Goal: Transaction & Acquisition: Purchase product/service

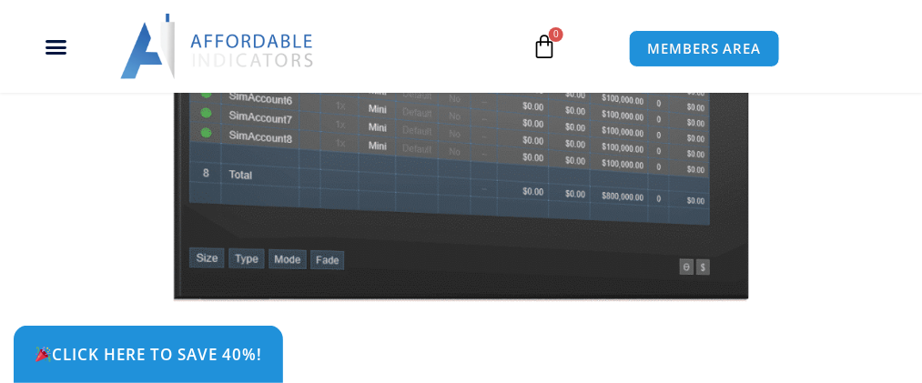
scroll to position [364, 0]
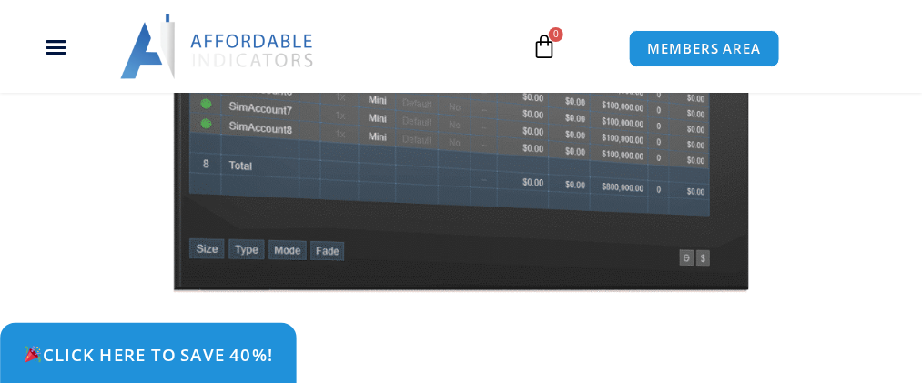
click at [225, 346] on span "Click Here to save 40%!" at bounding box center [148, 354] width 250 height 17
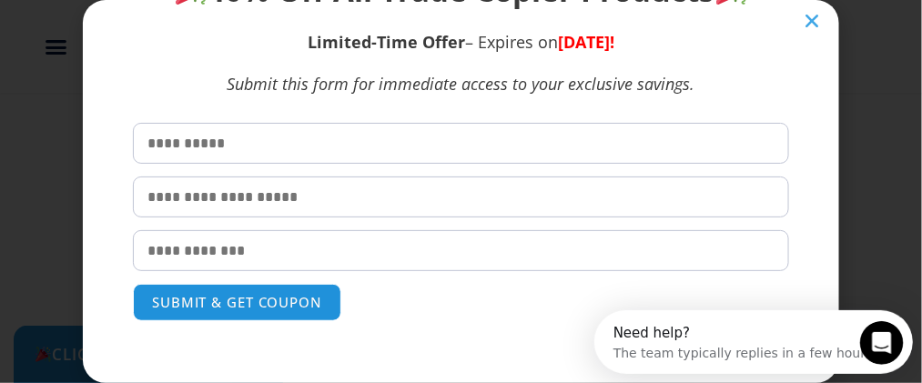
scroll to position [0, 0]
click at [175, 143] on input "text" at bounding box center [461, 143] width 657 height 41
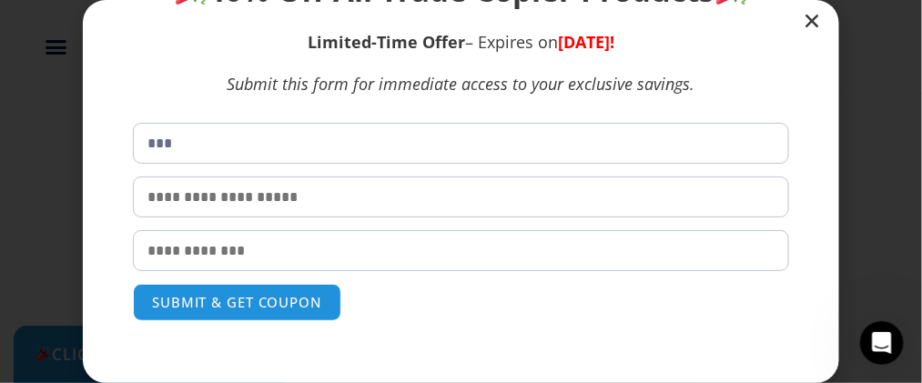
type input "***"
click at [146, 196] on input "text" at bounding box center [461, 197] width 657 height 41
type input "*******"
click at [147, 252] on input "email" at bounding box center [461, 250] width 657 height 41
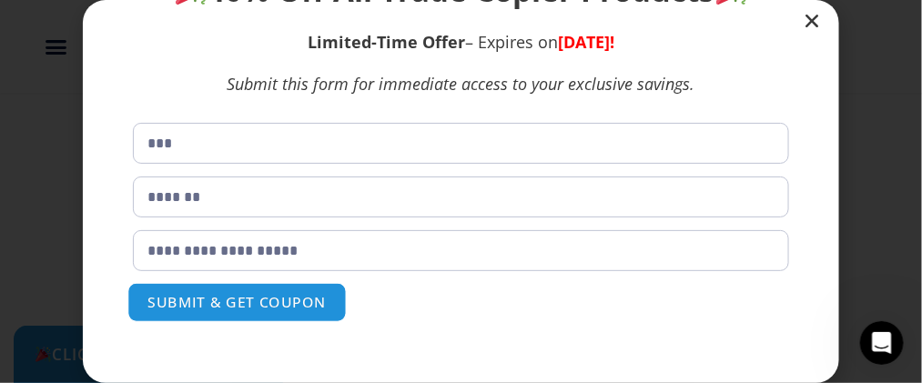
type input "**********"
click at [206, 301] on button "SUBMIT & GET COUPON" at bounding box center [236, 302] width 219 height 39
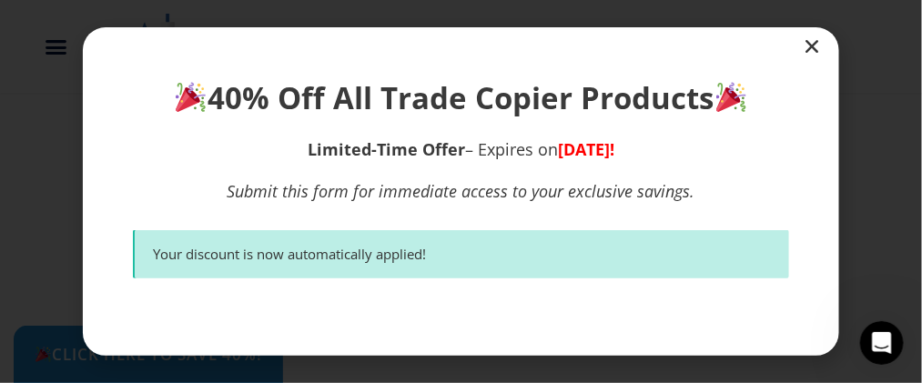
scroll to position [290, 0]
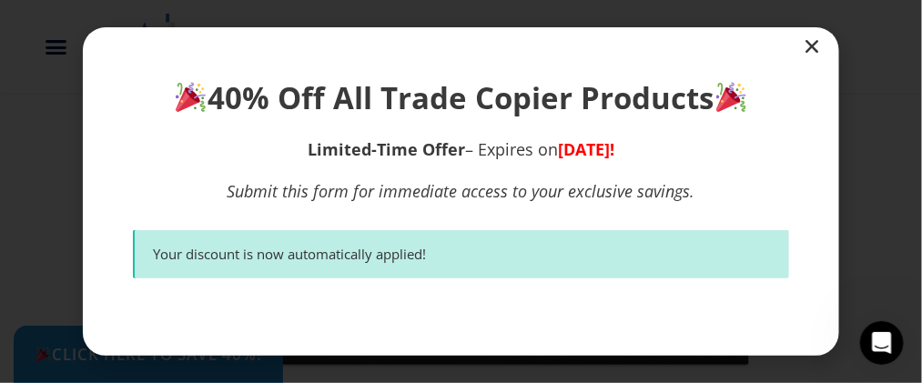
click at [810, 48] on icon "Close" at bounding box center [812, 46] width 18 height 18
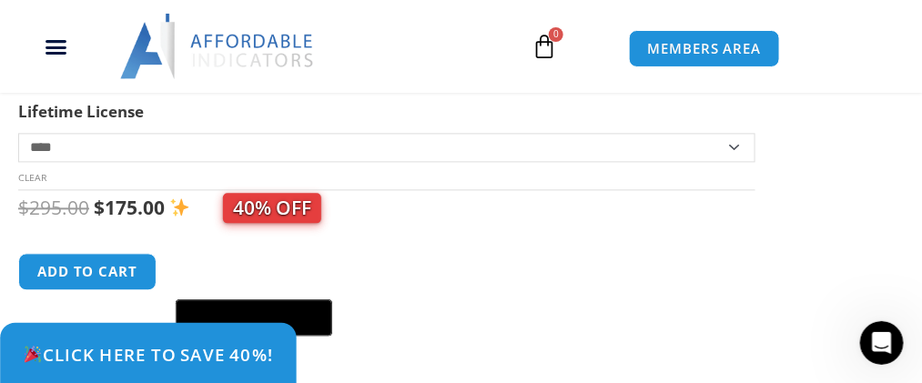
scroll to position [927, 0]
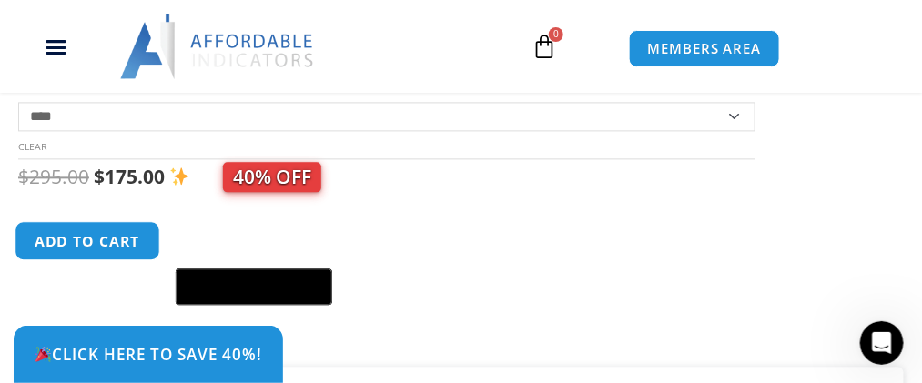
click at [84, 253] on button "Add to cart" at bounding box center [88, 240] width 146 height 39
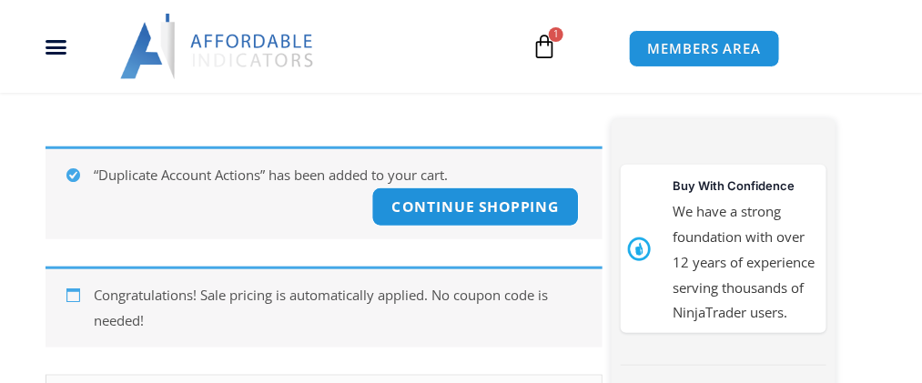
scroll to position [293, 0]
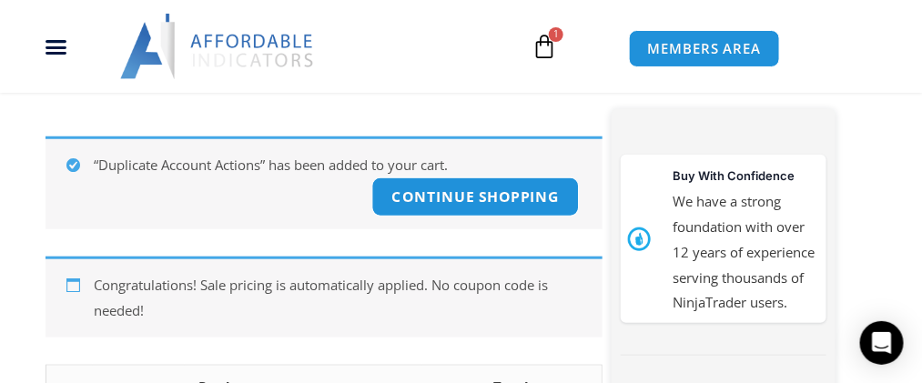
click at [466, 213] on link "Continue shopping" at bounding box center [476, 197] width 208 height 39
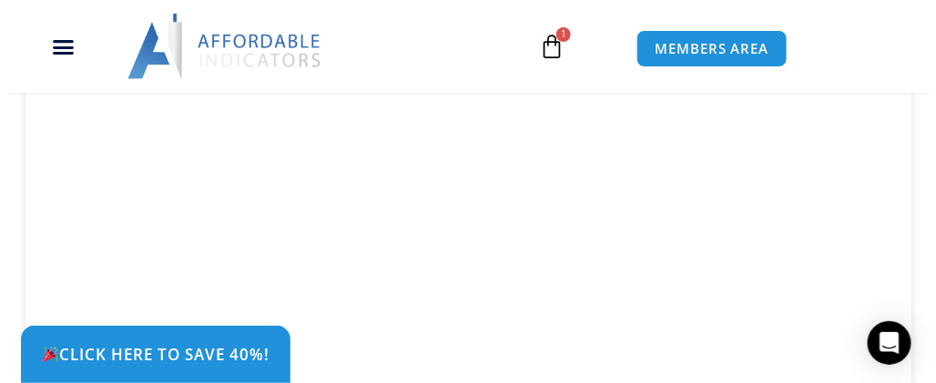
scroll to position [1928, 0]
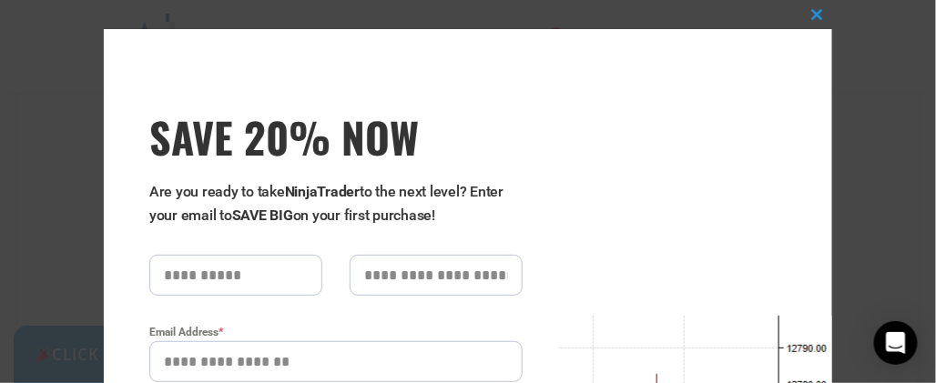
click at [444, 223] on p "Are you ready to take NinjaTrader to the next level? Enter your email to SAVE B…" at bounding box center [335, 203] width 373 height 47
click at [852, 193] on div "Close this module SAVE 20% NOW Are you ready to take NinjaTrader to the next le…" at bounding box center [468, 191] width 936 height 383
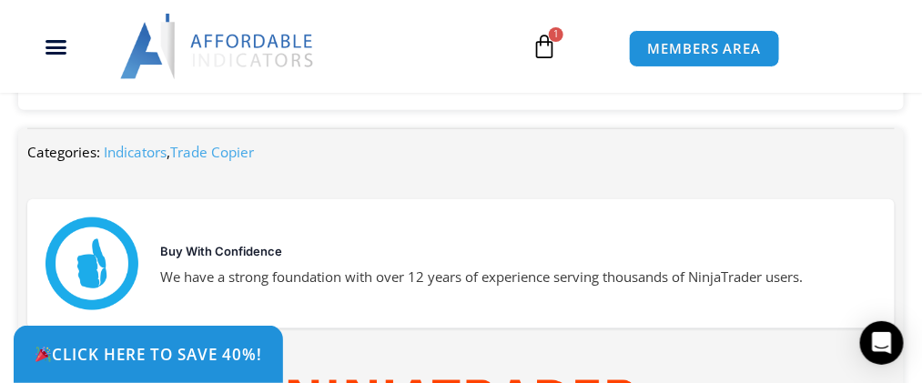
scroll to position [5580, 0]
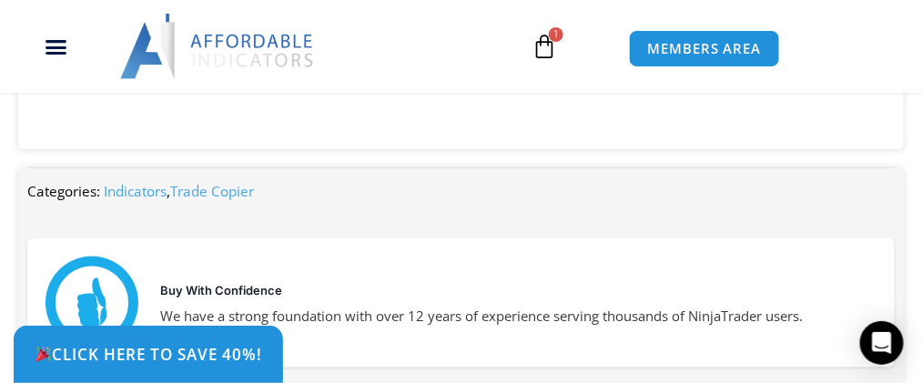
click at [557, 40] on span "1" at bounding box center [556, 34] width 15 height 15
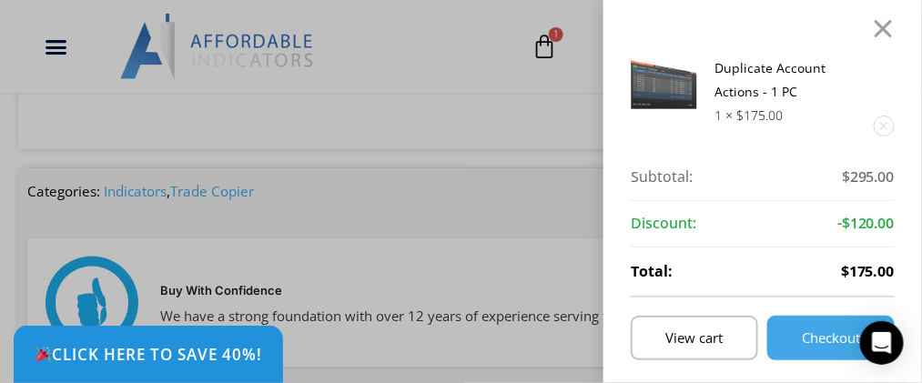
click at [826, 338] on div "Click Here to save 40%!" at bounding box center [475, 354] width 922 height 57
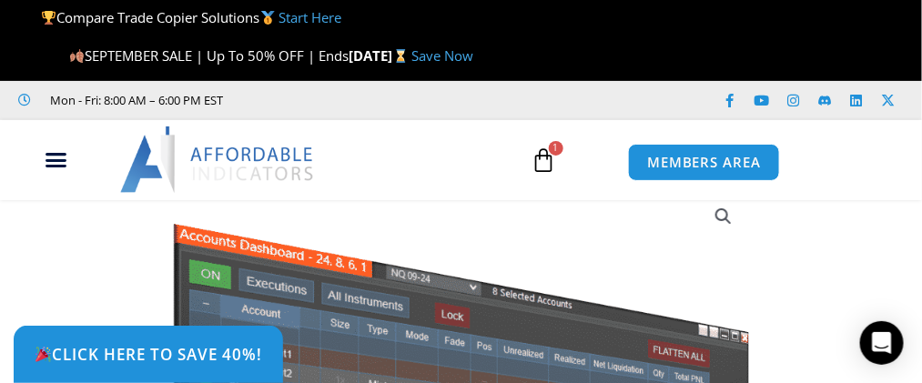
scroll to position [0, 0]
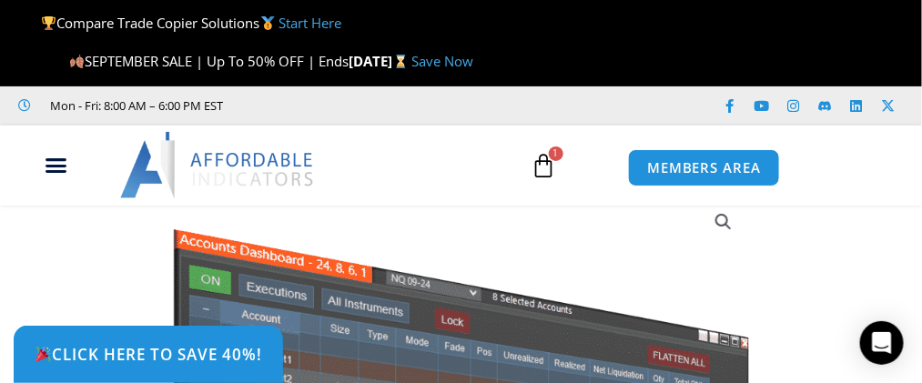
click at [549, 161] on span "1" at bounding box center [556, 154] width 15 height 15
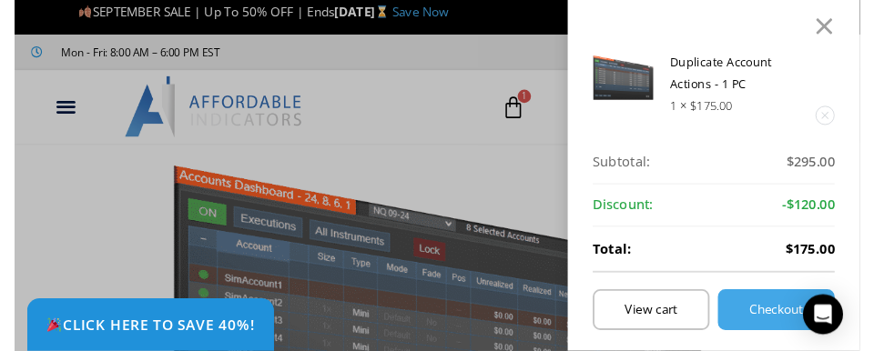
scroll to position [91, 0]
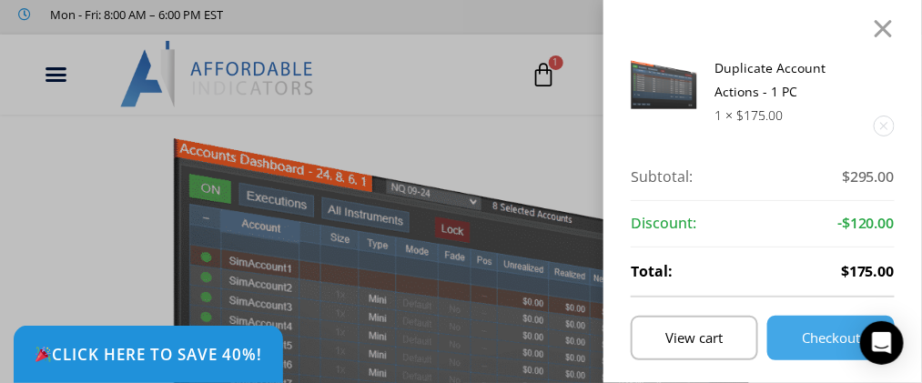
click at [833, 336] on div "Click Here to save 40%!" at bounding box center [475, 354] width 922 height 57
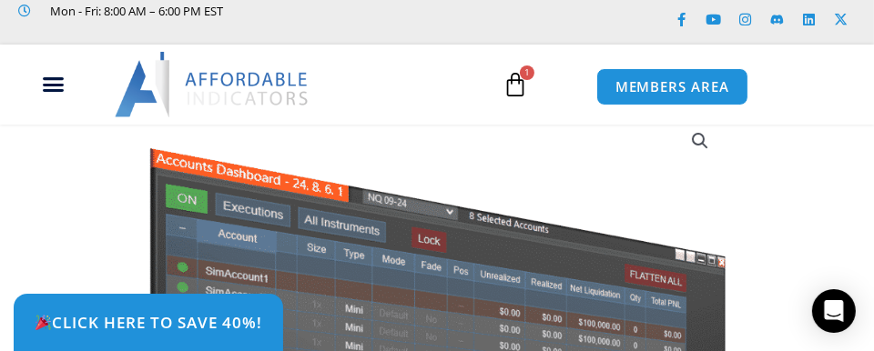
click at [523, 84] on icon at bounding box center [515, 84] width 25 height 25
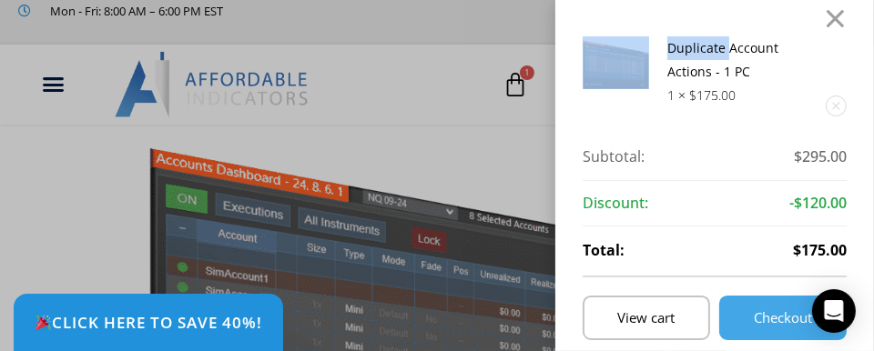
click at [523, 84] on div "Duplicate Account Actions - 1 PC 1 × $ 175.00 Subtotal: $ 295.00 Subtotal: $295…" at bounding box center [437, 175] width 874 height 351
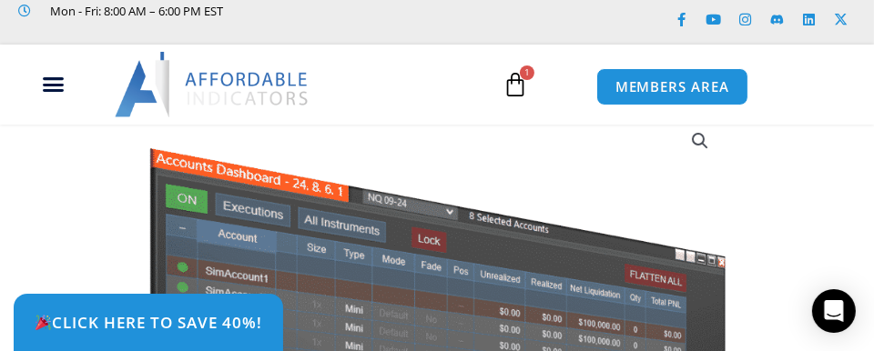
click at [523, 84] on icon at bounding box center [515, 84] width 25 height 25
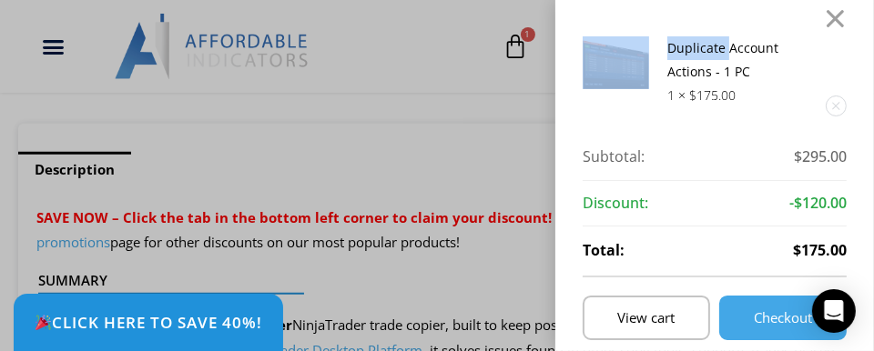
scroll to position [1189, 0]
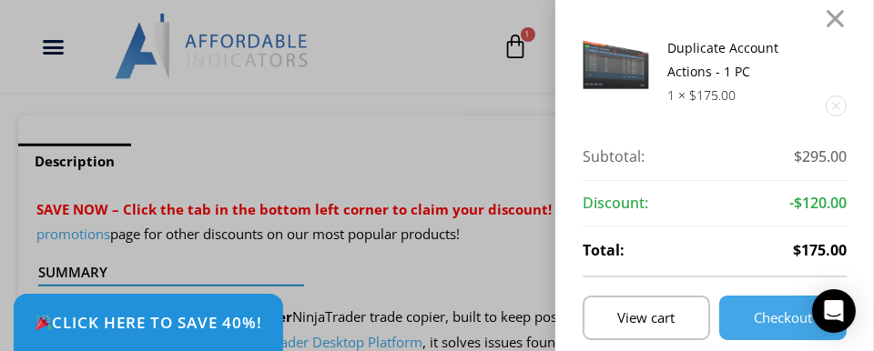
click at [855, 22] on div "Duplicate Account Actions - 1 PC 1 × $ 175.00 Subtotal: $ 295.00 Subtotal: $295…" at bounding box center [714, 175] width 319 height 351
click at [847, 18] on div at bounding box center [835, 18] width 23 height 0
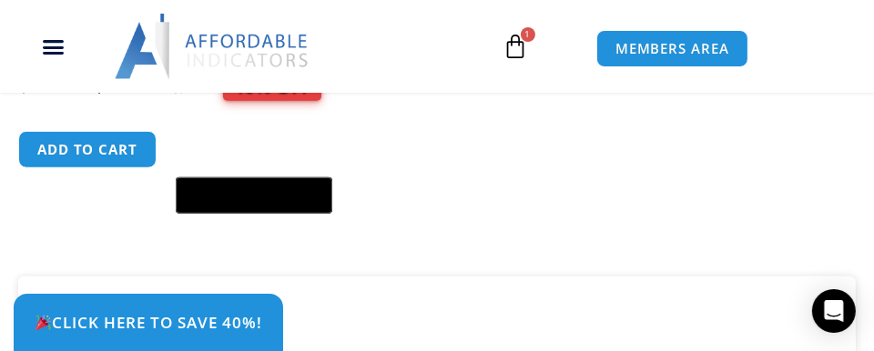
scroll to position [1007, 0]
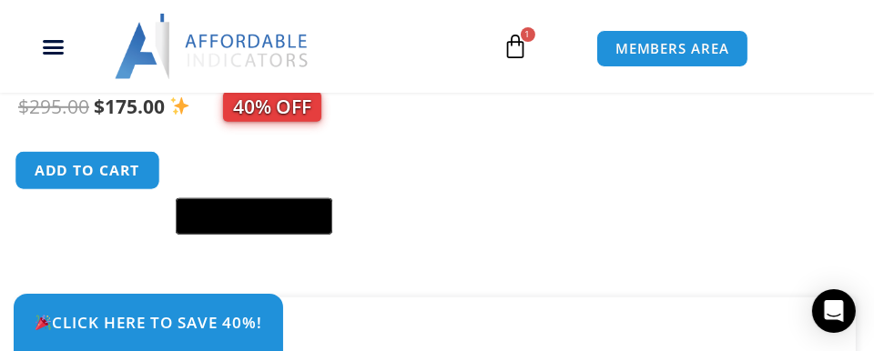
click at [71, 166] on button "Add to cart" at bounding box center [88, 170] width 146 height 39
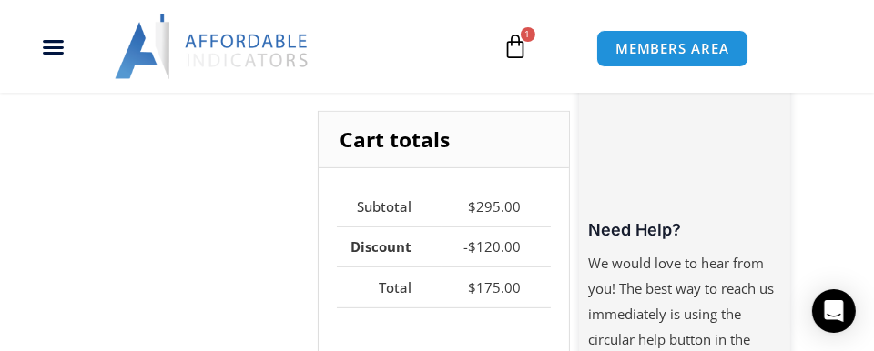
scroll to position [728, 0]
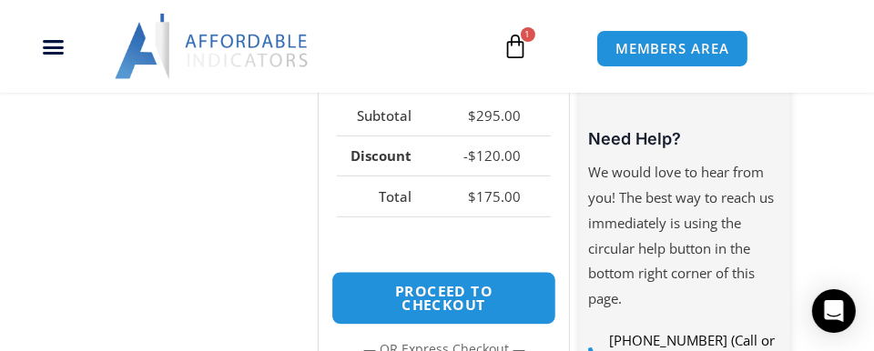
click at [441, 284] on link "Proceed to checkout" at bounding box center [443, 298] width 225 height 54
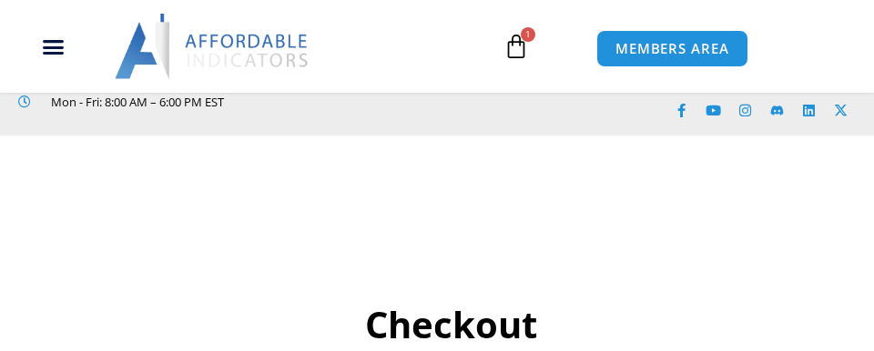
select select "**"
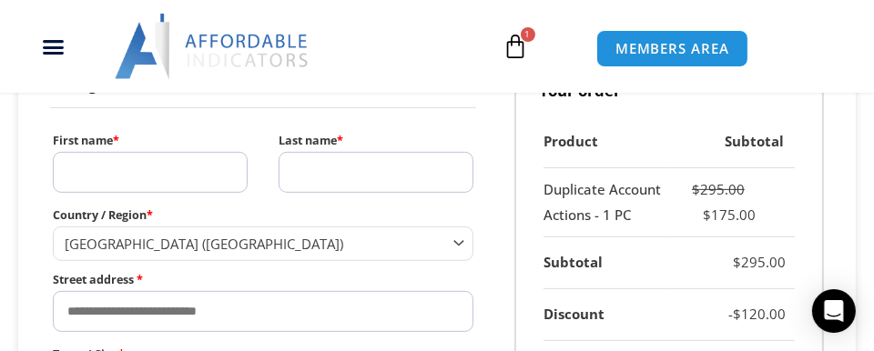
scroll to position [637, 0]
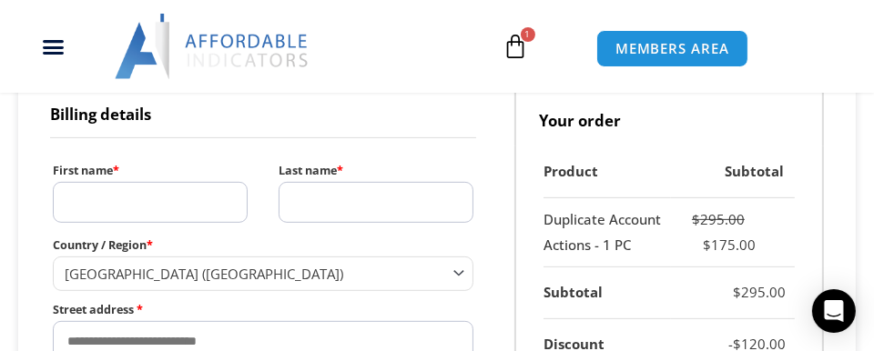
click at [143, 204] on input "First name *" at bounding box center [150, 202] width 195 height 41
type input "***"
click at [303, 202] on input "Last name *" at bounding box center [376, 202] width 195 height 41
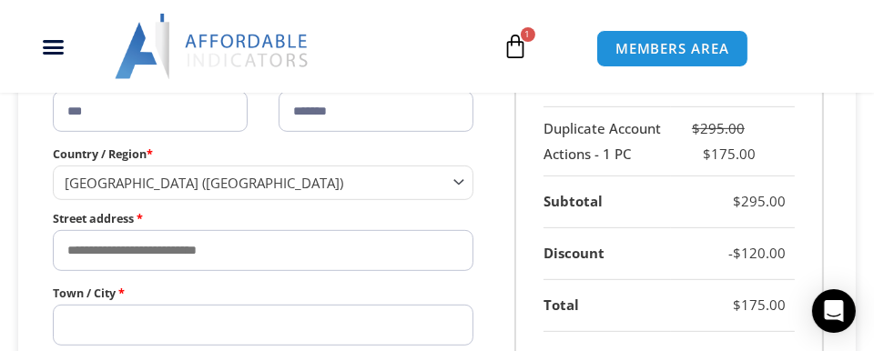
type input "*******"
click at [115, 253] on input "Street address *" at bounding box center [263, 250] width 421 height 41
type input "**********"
click at [74, 325] on input "Town / City *" at bounding box center [263, 325] width 421 height 41
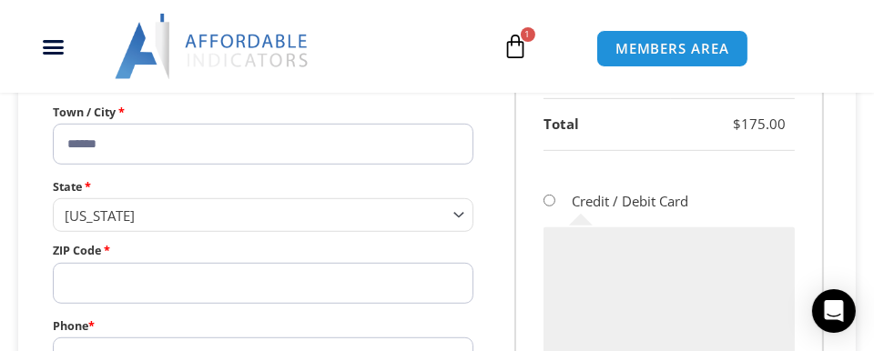
scroll to position [910, 0]
type input "******"
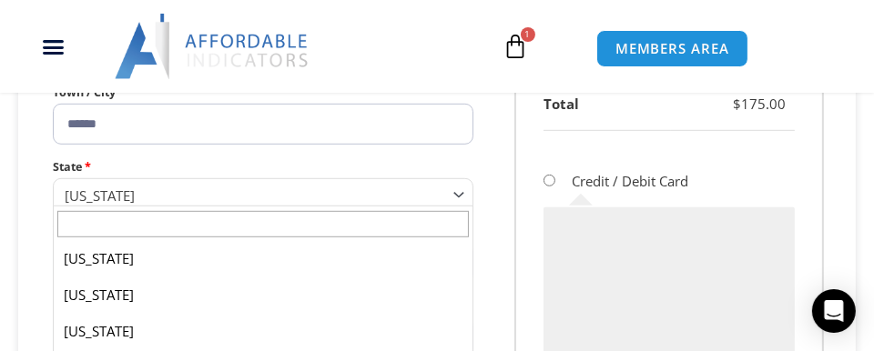
scroll to position [290, 0]
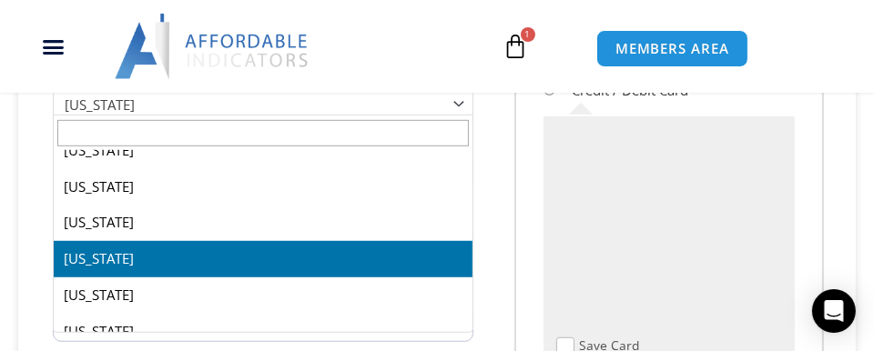
scroll to position [107, 0]
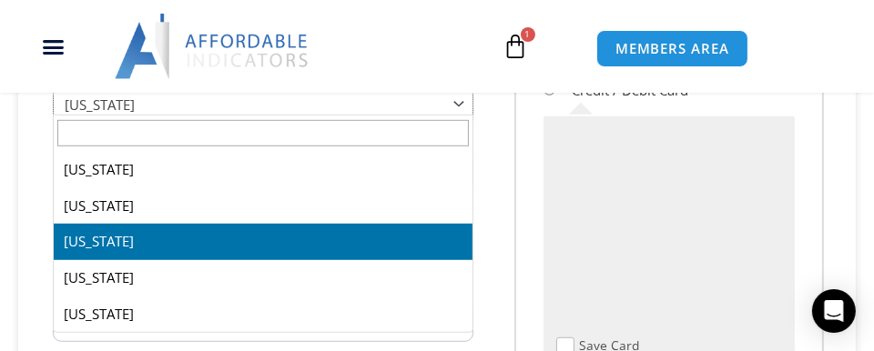
select select "**"
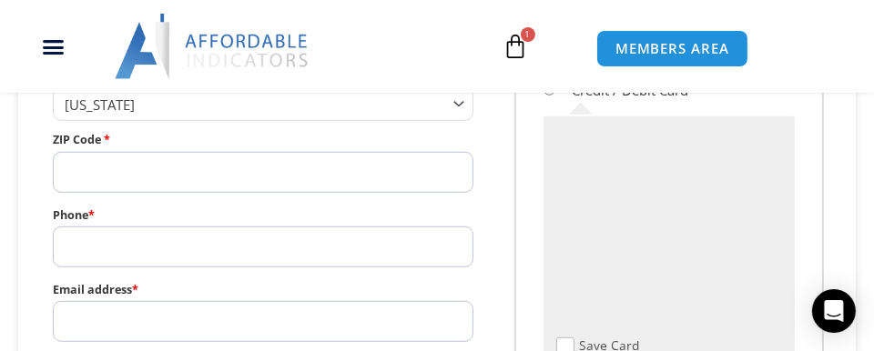
click at [153, 171] on input "ZIP Code *" at bounding box center [263, 172] width 421 height 41
type input "*****"
click at [94, 245] on input "Phone *" at bounding box center [263, 247] width 421 height 41
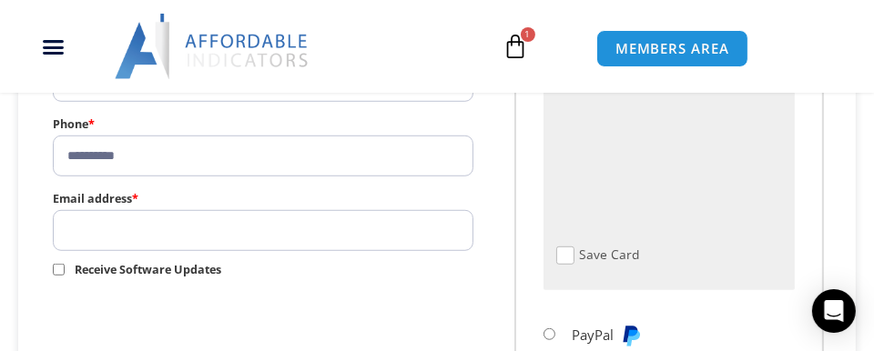
type input "**********"
click at [102, 231] on input "Email address *" at bounding box center [263, 230] width 421 height 41
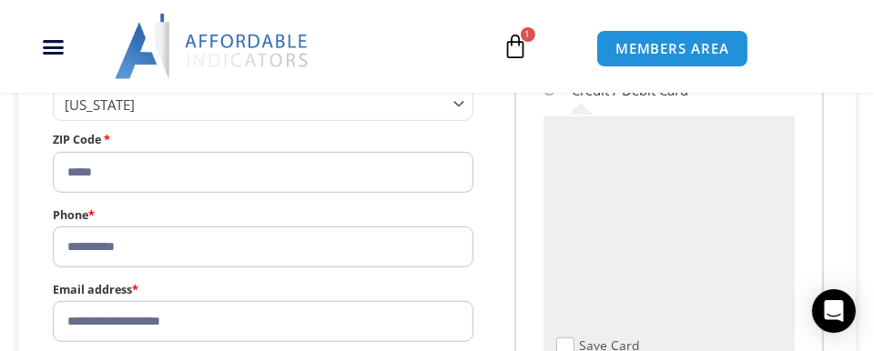
type input "**********"
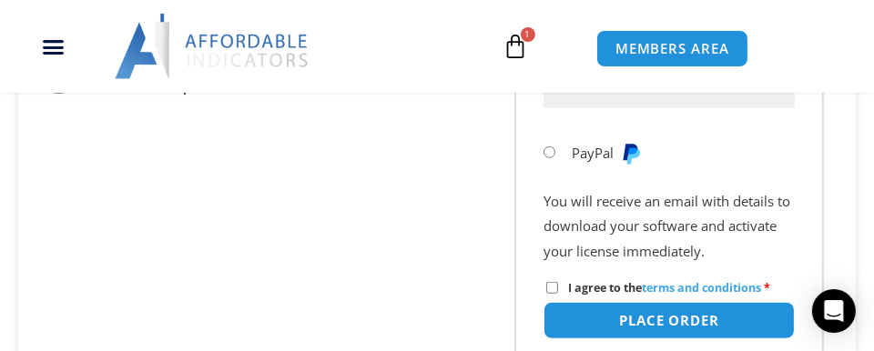
scroll to position [1385, 0]
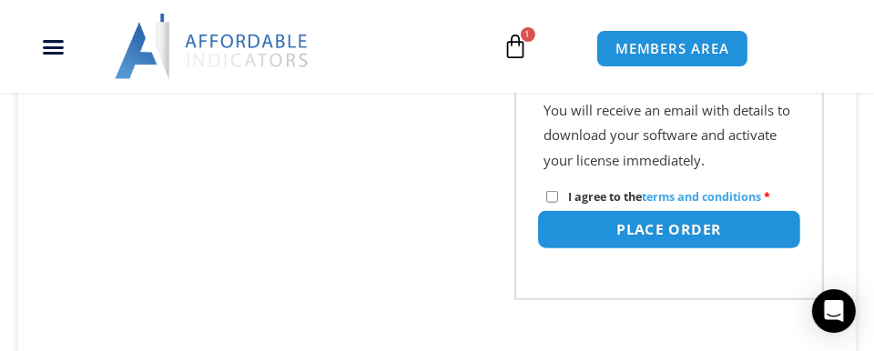
click at [640, 227] on button "Place order" at bounding box center [669, 229] width 264 height 39
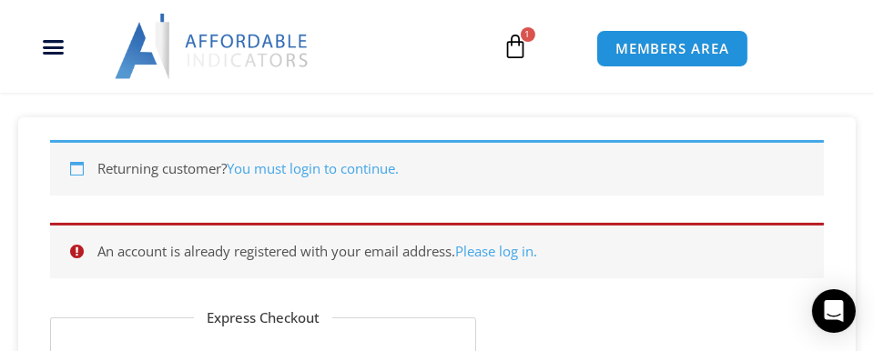
scroll to position [334, 0]
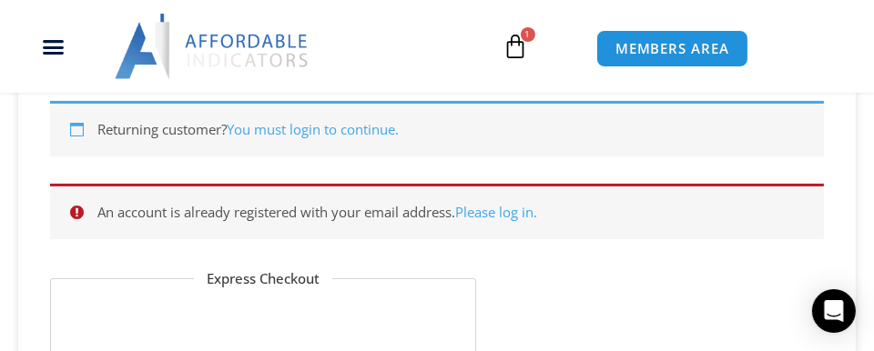
click at [482, 205] on link "Please log in." at bounding box center [497, 212] width 82 height 18
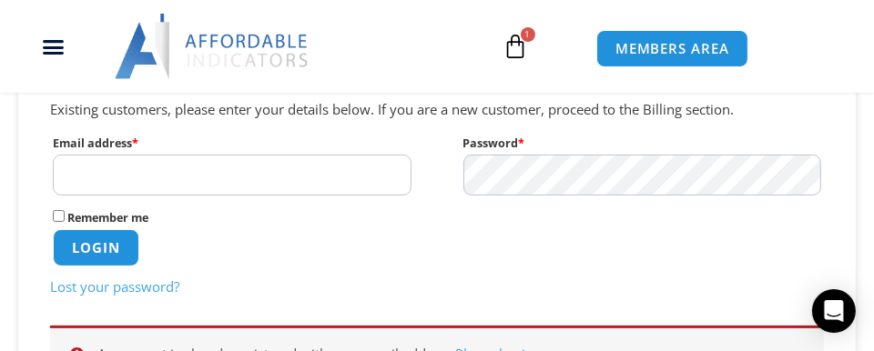
scroll to position [380, 0]
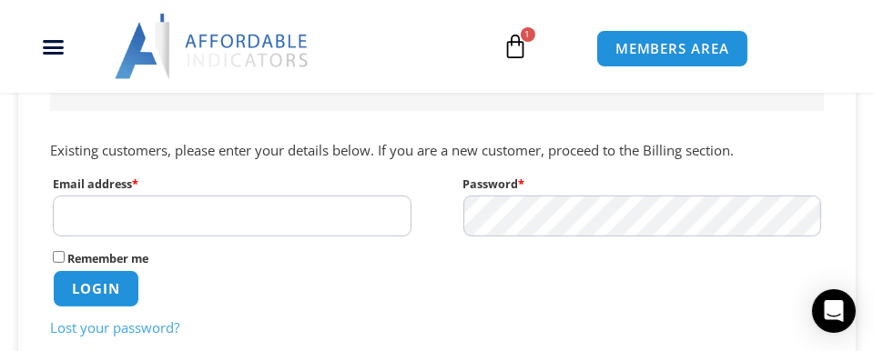
click at [149, 215] on input "Email address * Required" at bounding box center [232, 216] width 359 height 41
type input "**********"
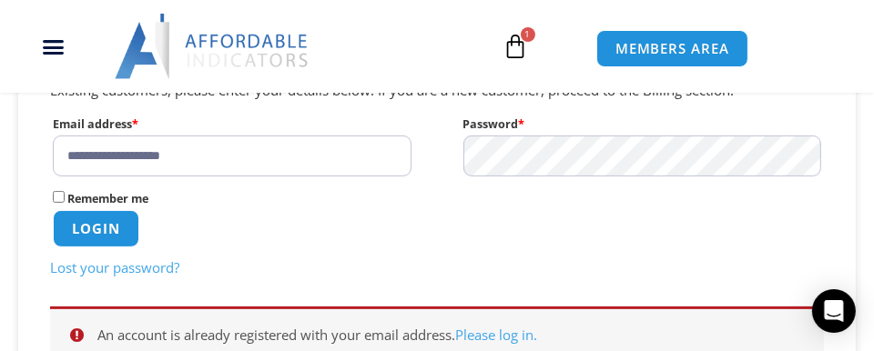
scroll to position [471, 0]
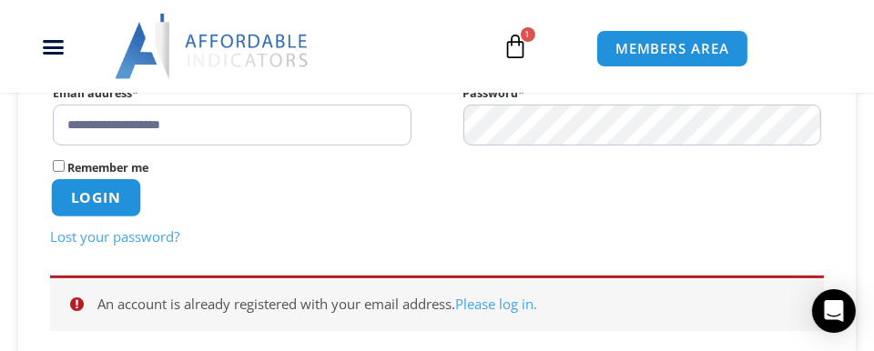
click at [90, 185] on button "Login" at bounding box center [96, 197] width 90 height 39
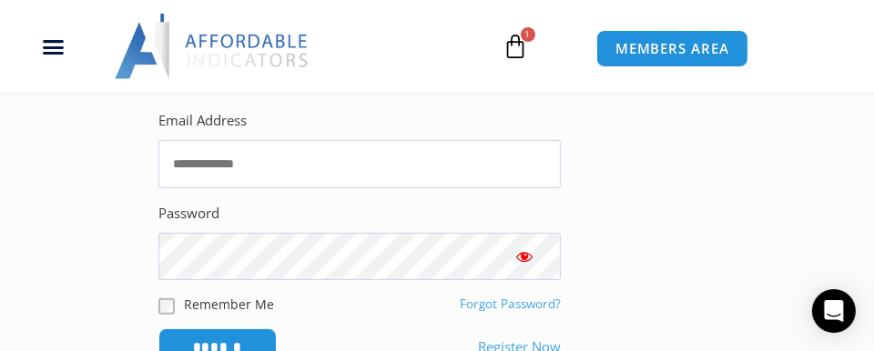
scroll to position [454, 0]
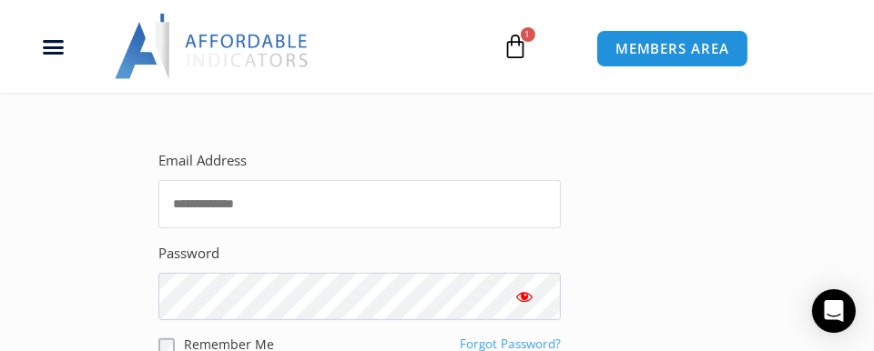
click at [210, 199] on input "Email Address" at bounding box center [359, 204] width 402 height 48
type input "**********"
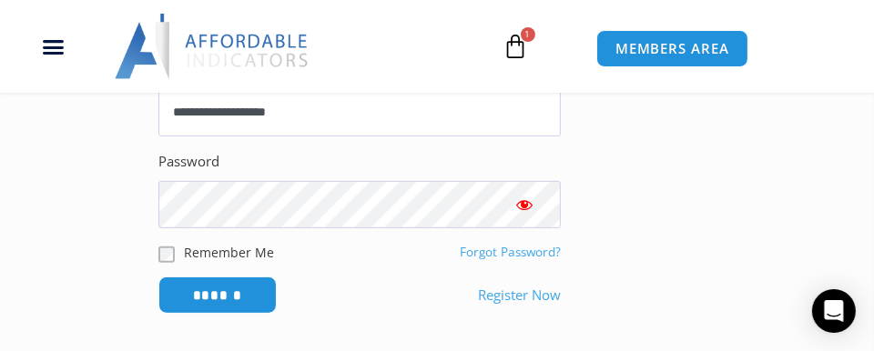
click at [510, 290] on link "Register Now" at bounding box center [519, 295] width 83 height 25
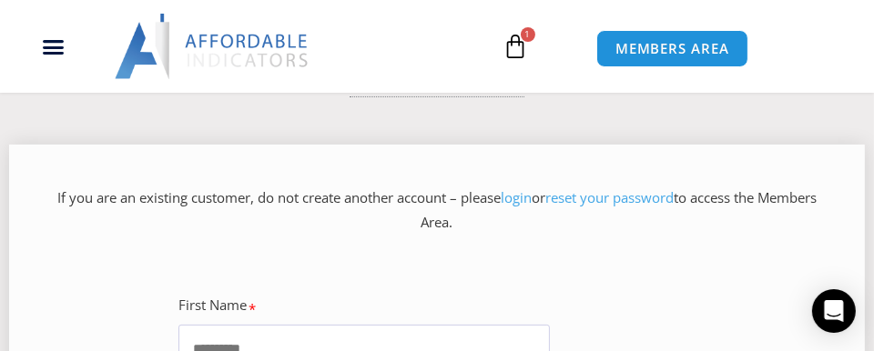
scroll to position [273, 0]
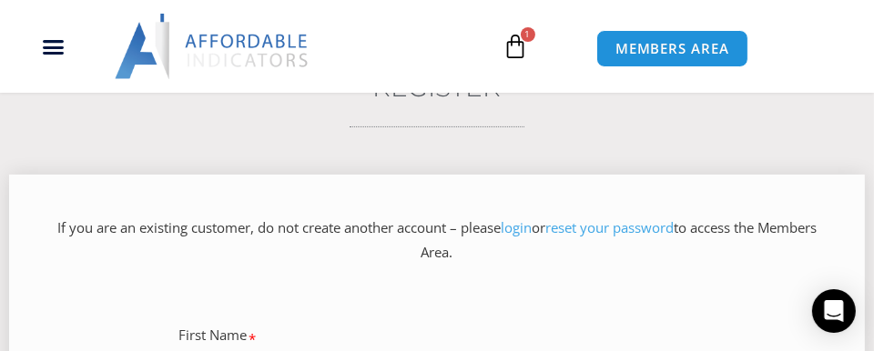
click at [629, 226] on link "reset your password" at bounding box center [609, 228] width 128 height 18
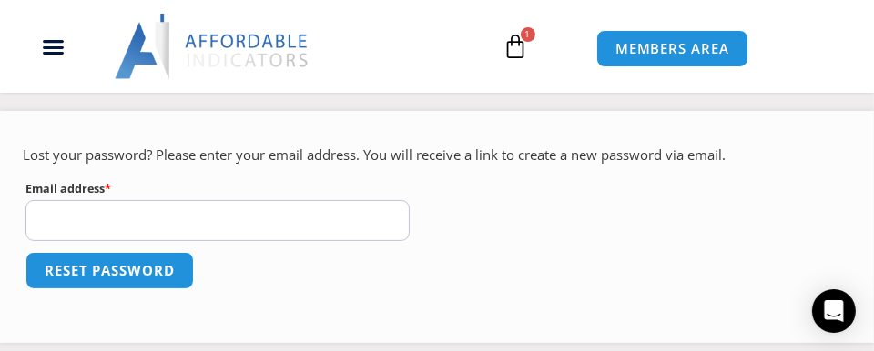
scroll to position [364, 0]
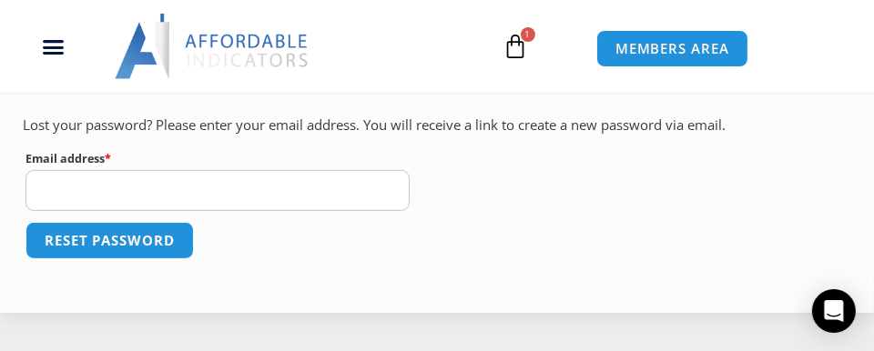
click at [55, 188] on input "Email address * Required" at bounding box center [217, 190] width 384 height 41
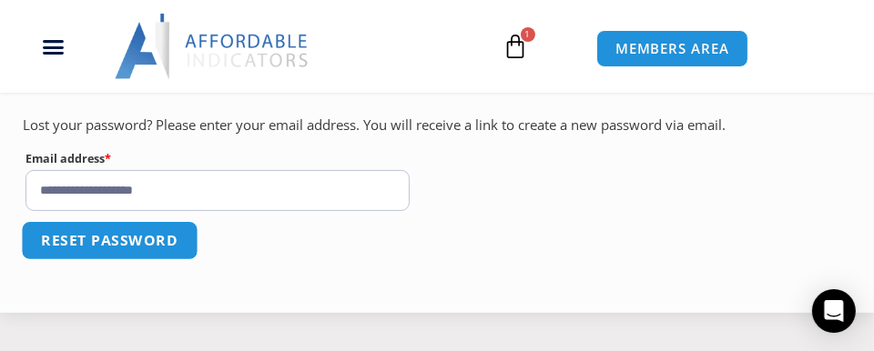
type input "**********"
click at [72, 235] on button "Reset password" at bounding box center [109, 240] width 177 height 39
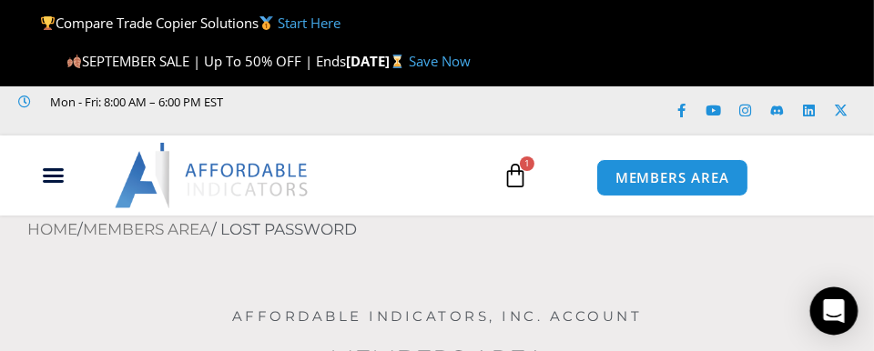
click at [837, 319] on icon "Open Intercom Messenger" at bounding box center [833, 312] width 21 height 24
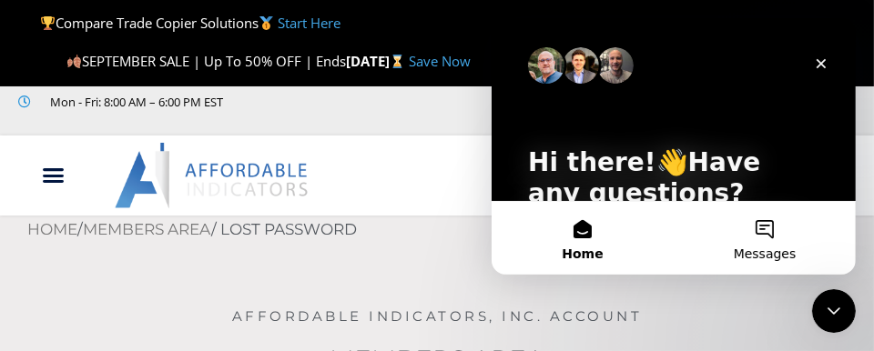
click at [769, 231] on button "Messages" at bounding box center [764, 238] width 182 height 73
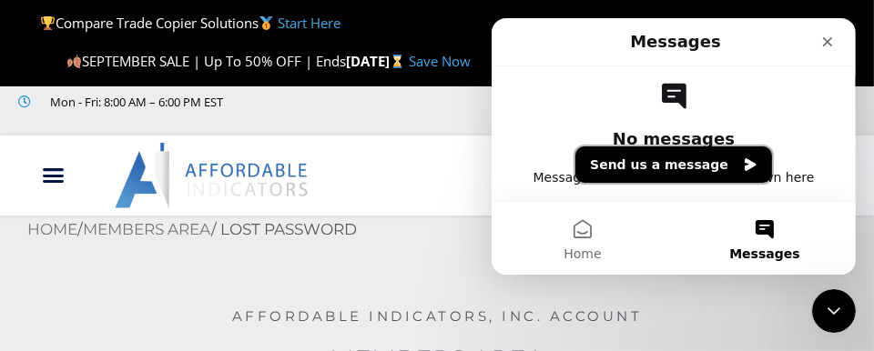
click at [677, 158] on button "Send us a message" at bounding box center [673, 165] width 197 height 36
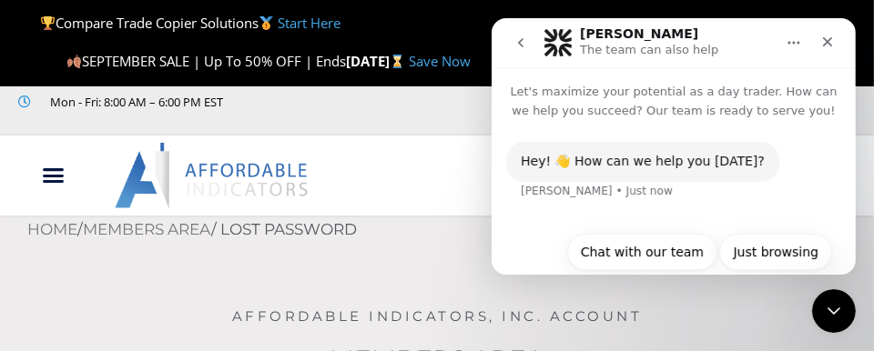
click at [539, 213] on div "Hey! 👋 How can we help you today? Solomon • Just now" at bounding box center [672, 182] width 335 height 80
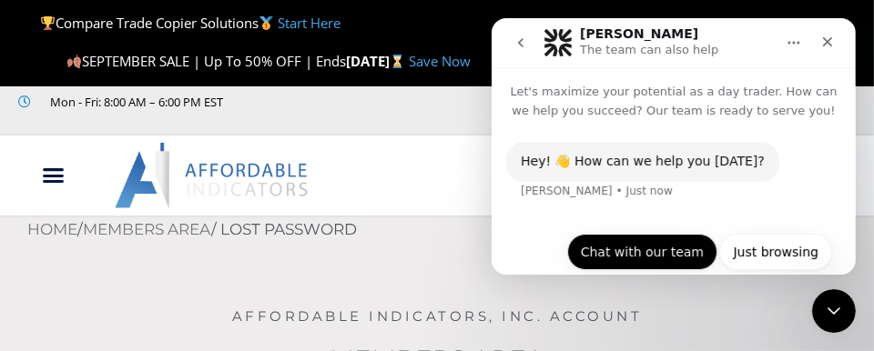
click at [619, 254] on button "Chat with our team" at bounding box center [641, 252] width 150 height 36
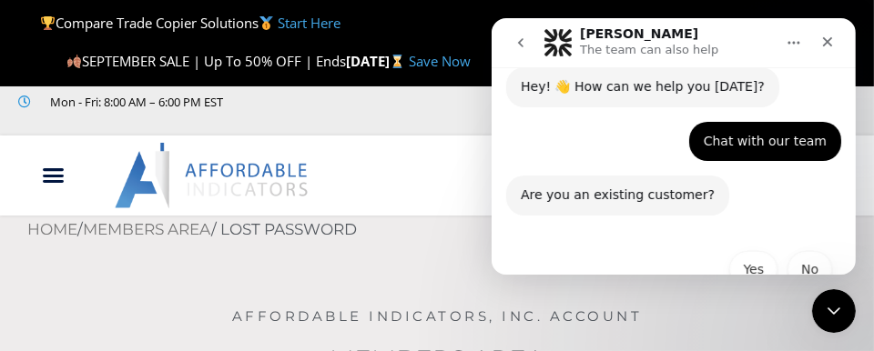
scroll to position [116, 0]
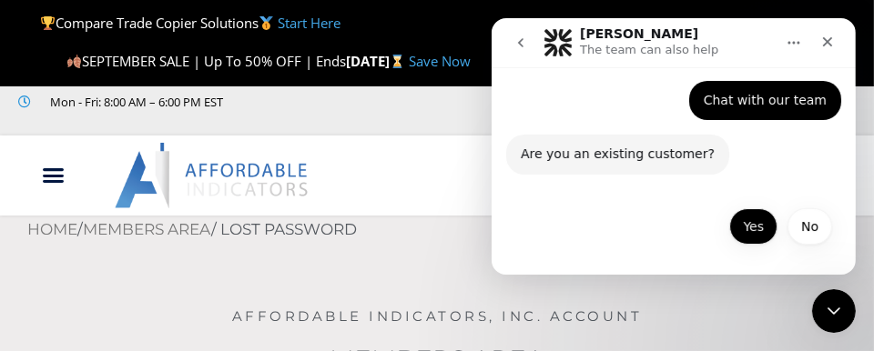
click at [744, 230] on button "Yes" at bounding box center [752, 227] width 48 height 36
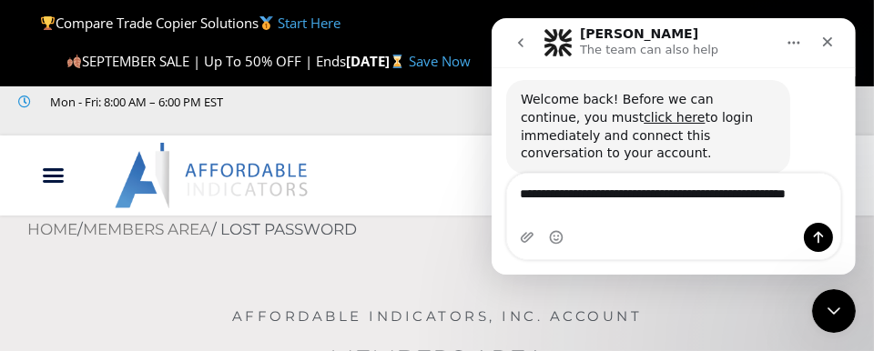
scroll to position [297, 0]
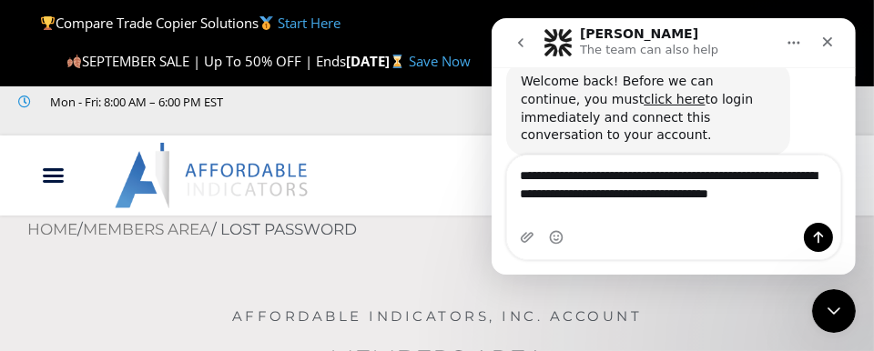
type textarea "**********"
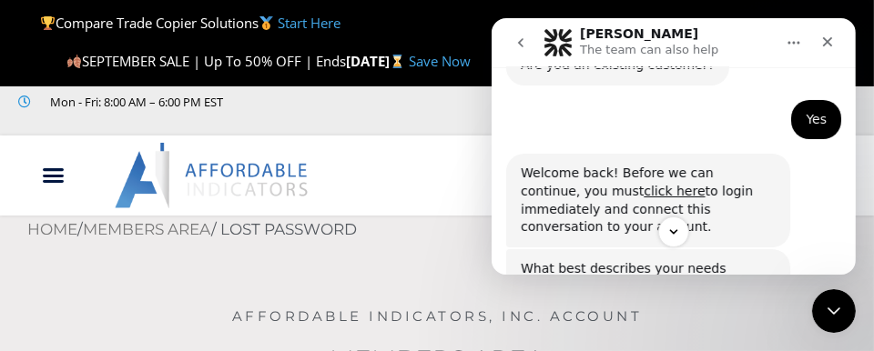
scroll to position [207, 0]
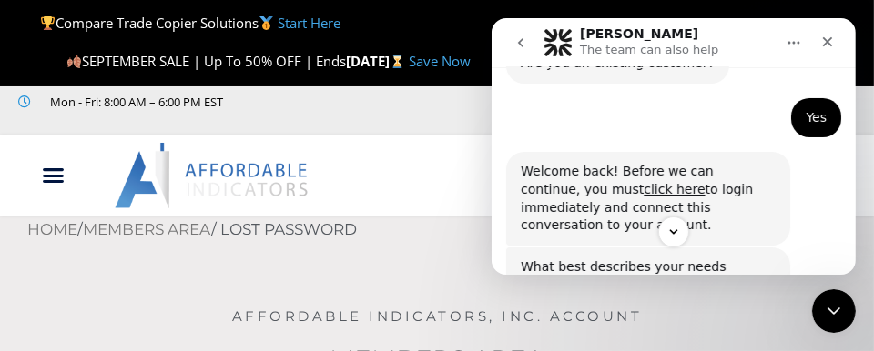
click at [811, 117] on div "Yes" at bounding box center [815, 118] width 21 height 18
click at [805, 123] on div "Yes" at bounding box center [815, 118] width 21 height 18
click at [643, 188] on link "click here" at bounding box center [673, 189] width 61 height 15
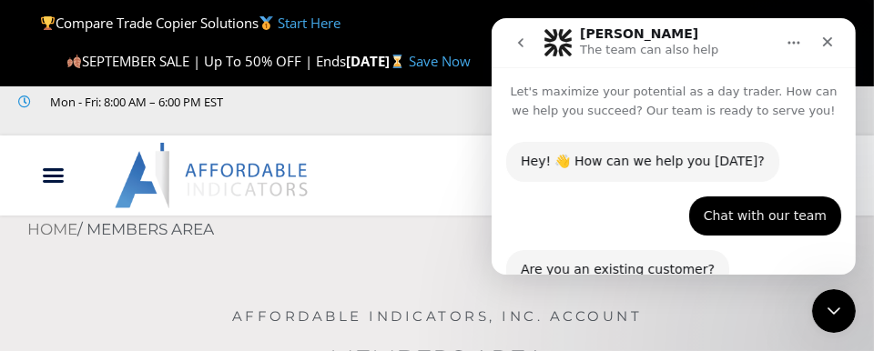
scroll to position [389, 0]
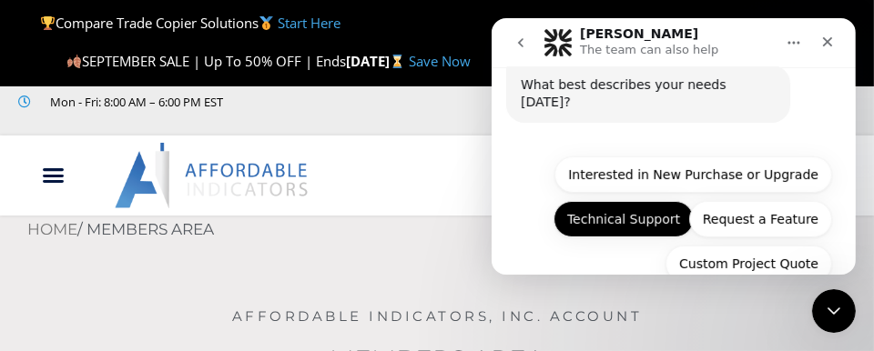
click at [616, 201] on button "Technical Support" at bounding box center [623, 219] width 140 height 36
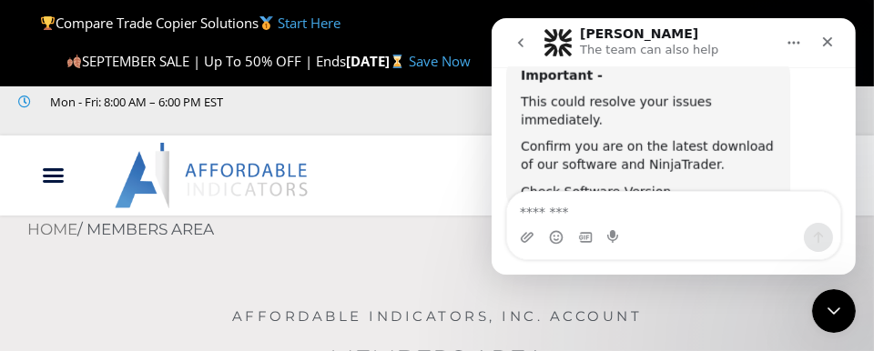
scroll to position [527, 0]
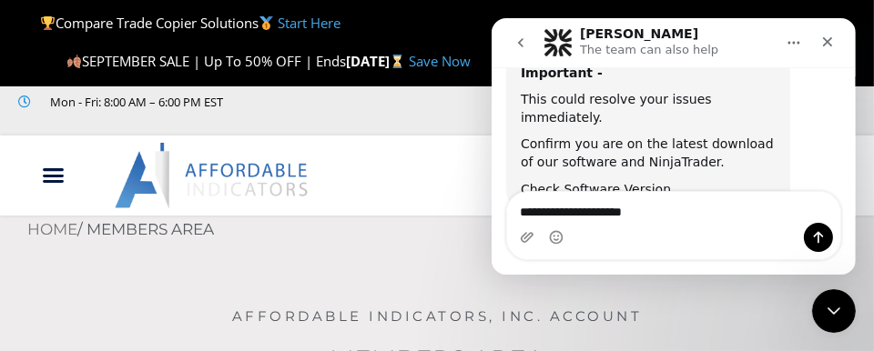
type textarea "**********"
click at [555, 213] on textarea "**********" at bounding box center [673, 207] width 334 height 31
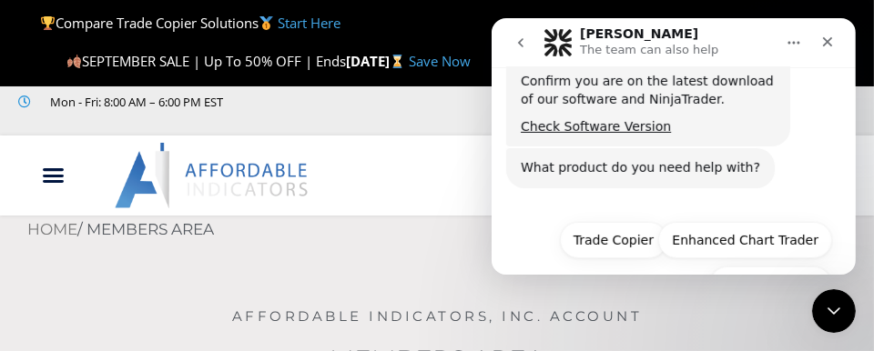
scroll to position [593, 0]
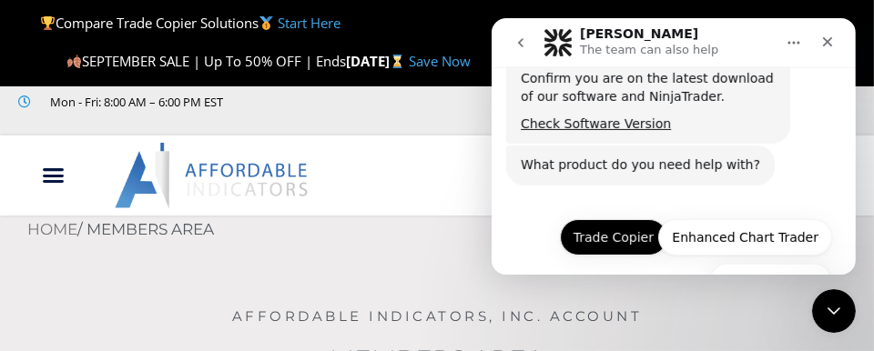
click at [610, 219] on button "Trade Copier" at bounding box center [612, 237] width 107 height 36
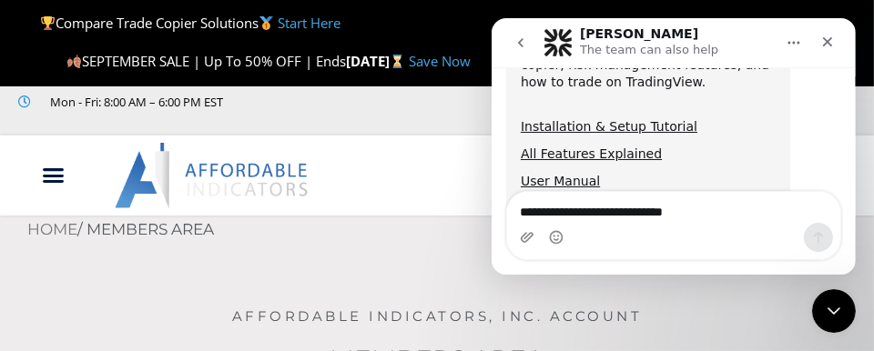
scroll to position [987, 0]
type textarea "**********"
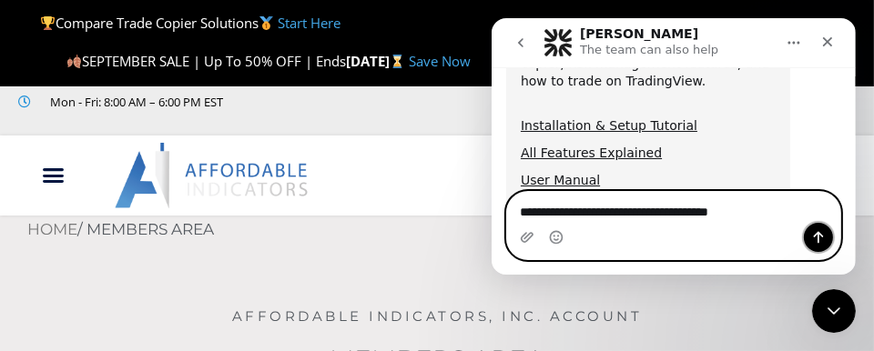
click at [811, 235] on icon "Send a message…" at bounding box center [817, 237] width 15 height 15
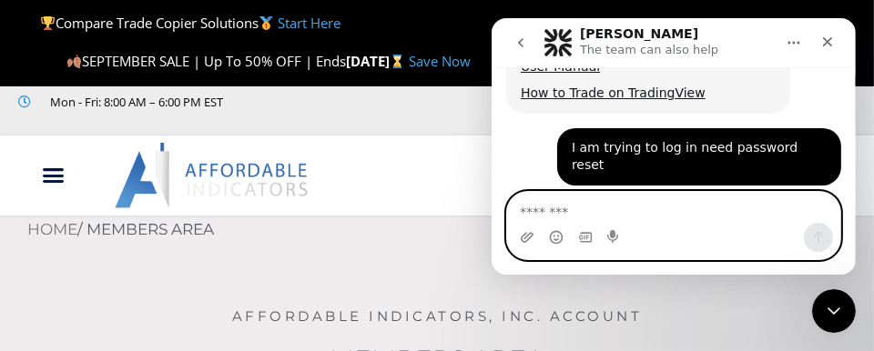
scroll to position [1156, 0]
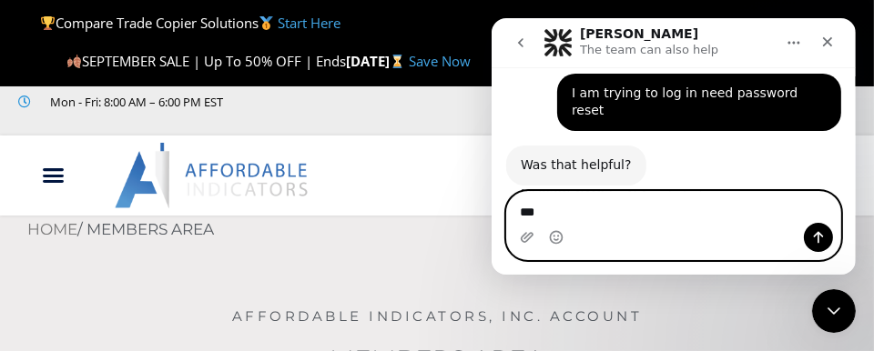
type textarea "**"
click at [814, 238] on icon "Send a message…" at bounding box center [817, 237] width 15 height 15
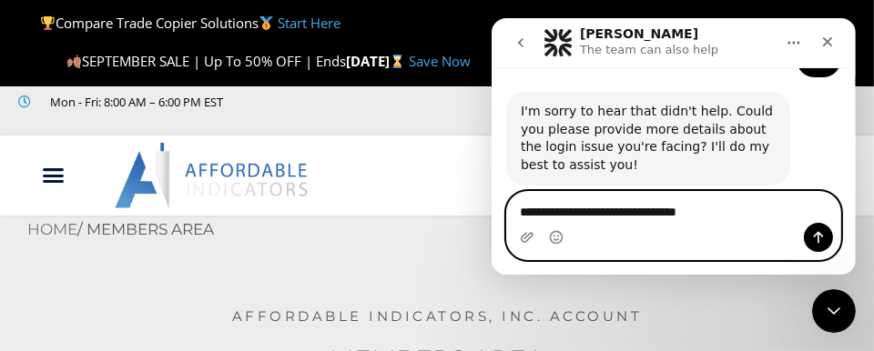
scroll to position [1413, 0]
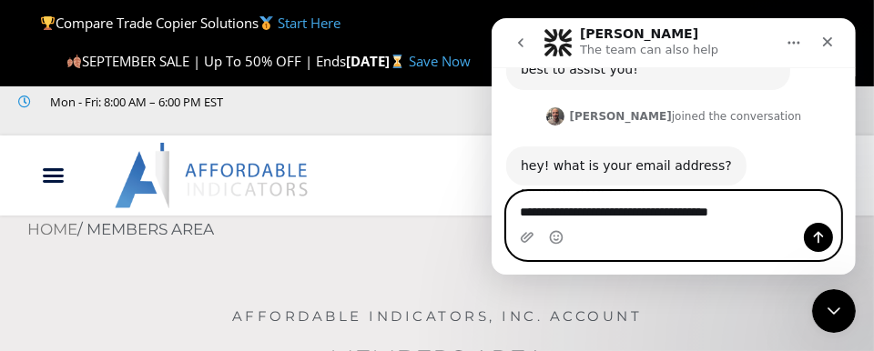
type textarea "**********"
drag, startPoint x: 759, startPoint y: 214, endPoint x: 453, endPoint y: 219, distance: 306.9
click at [491, 219] on html "Joel Active Let's maximize your potential as a day trader. How can we help you …" at bounding box center [673, 146] width 364 height 257
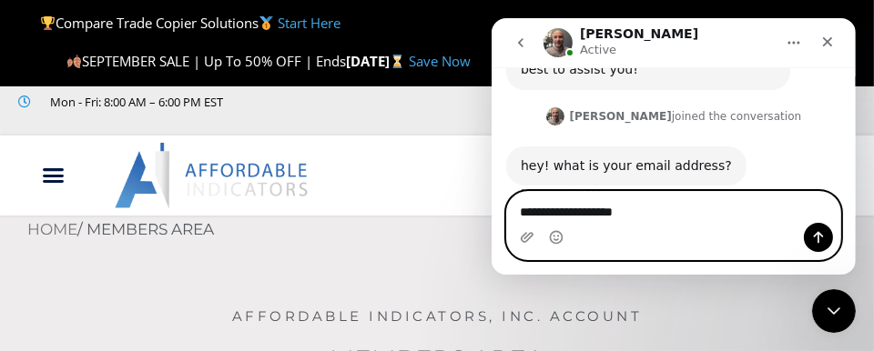
type textarea "**********"
click at [819, 237] on icon "Send a message…" at bounding box center [817, 237] width 15 height 15
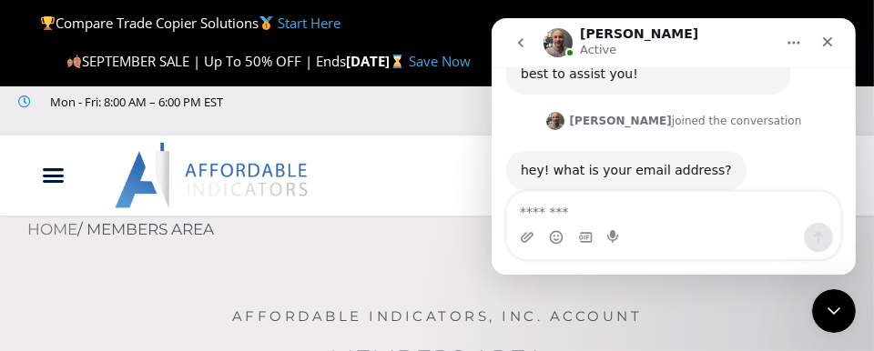
scroll to position [1462, 0]
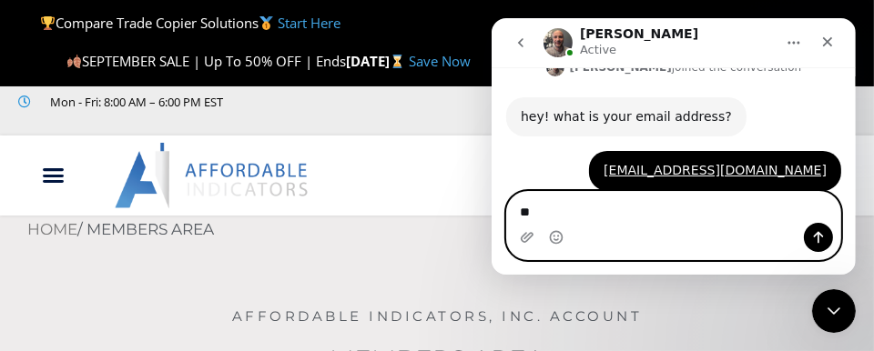
type textarea "**"
click at [815, 229] on button "Send a message…" at bounding box center [817, 237] width 29 height 29
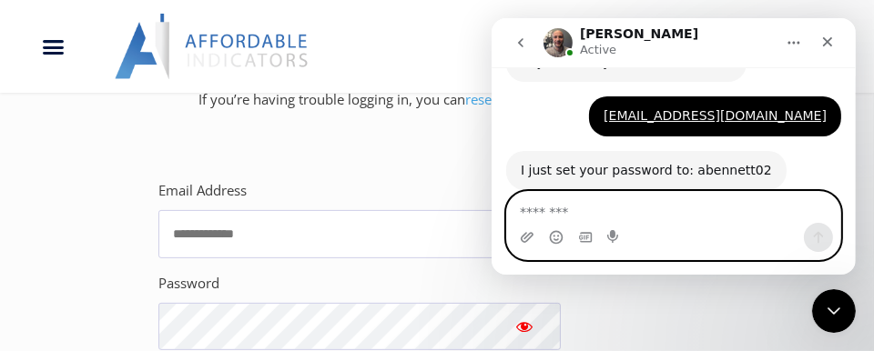
scroll to position [454, 0]
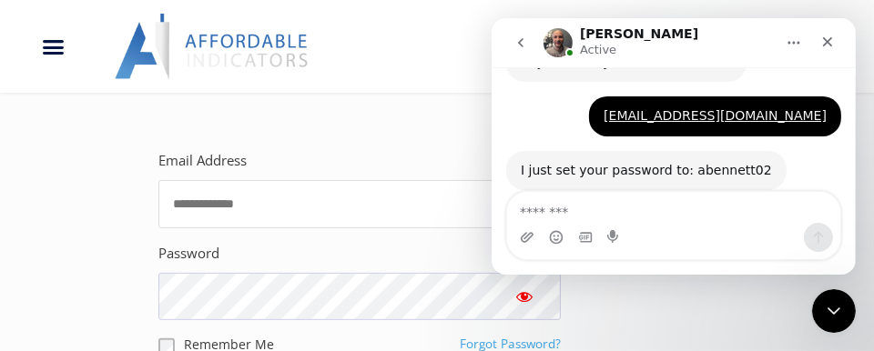
click at [188, 205] on input "Email Address" at bounding box center [359, 204] width 402 height 48
type input "**********"
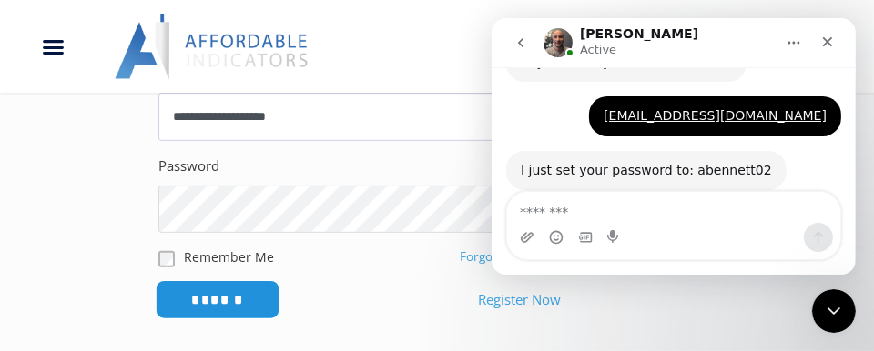
scroll to position [546, 0]
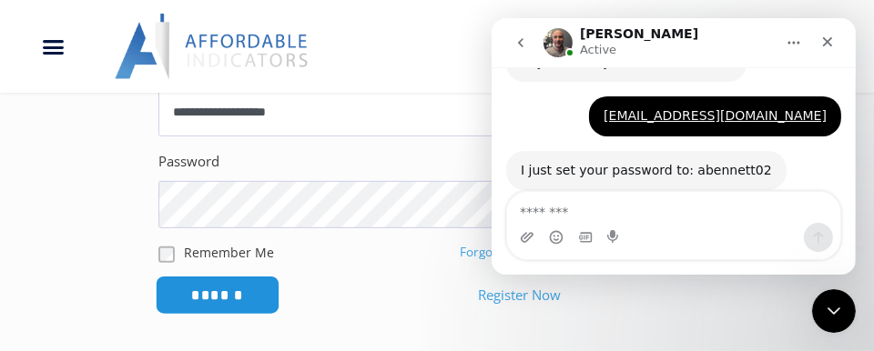
click at [231, 292] on input "******" at bounding box center [218, 295] width 125 height 39
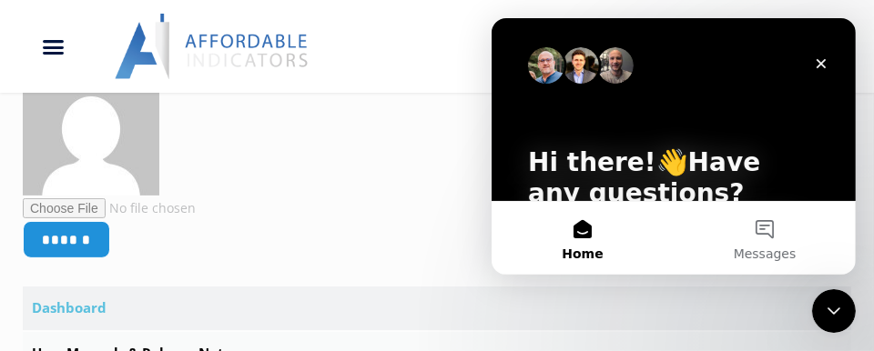
scroll to position [454, 0]
click at [820, 65] on icon "Close" at bounding box center [820, 63] width 15 height 15
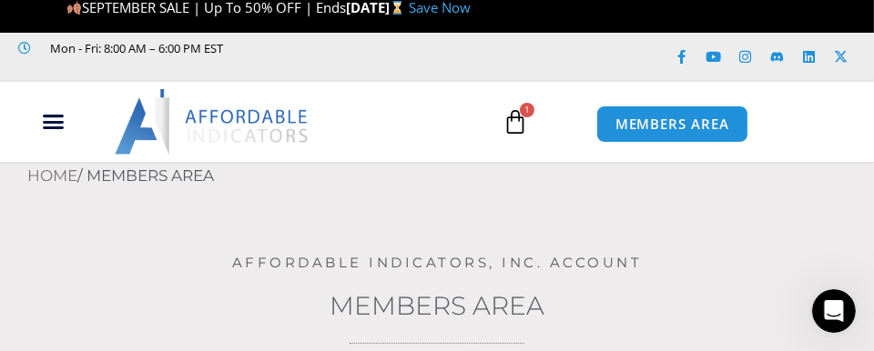
scroll to position [0, 0]
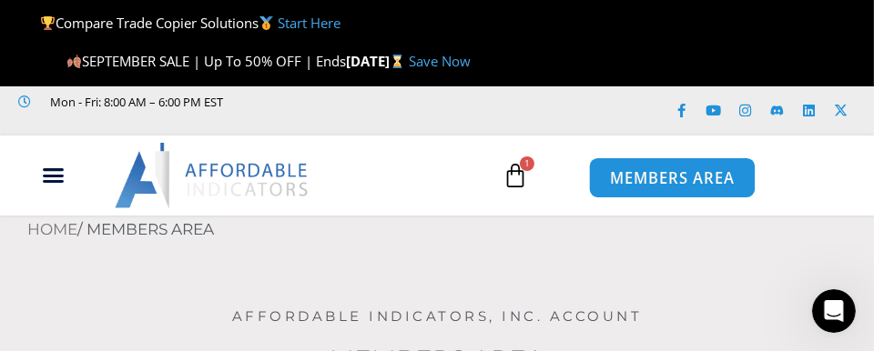
click at [655, 181] on span "MEMBERS AREA" at bounding box center [672, 177] width 125 height 15
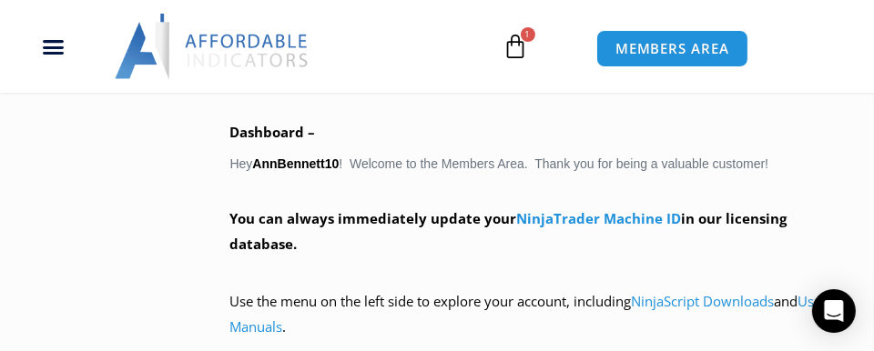
scroll to position [1093, 0]
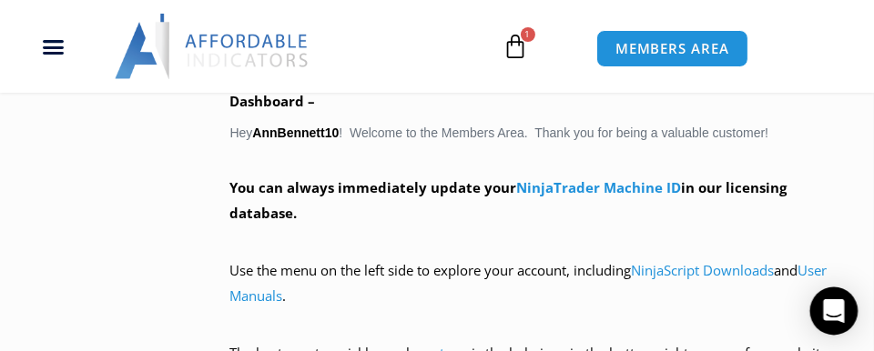
click at [834, 311] on icon "Open Intercom Messenger" at bounding box center [833, 312] width 21 height 24
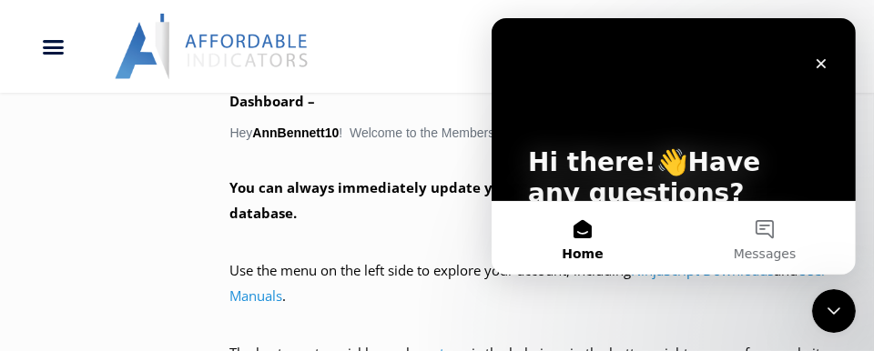
scroll to position [0, 0]
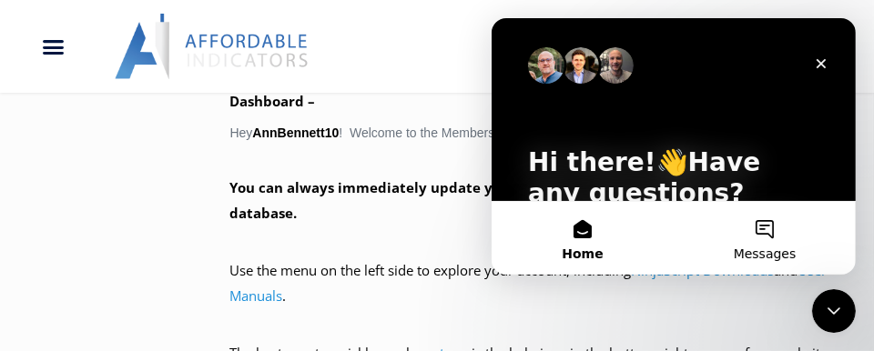
click at [769, 230] on button "Messages" at bounding box center [764, 238] width 182 height 73
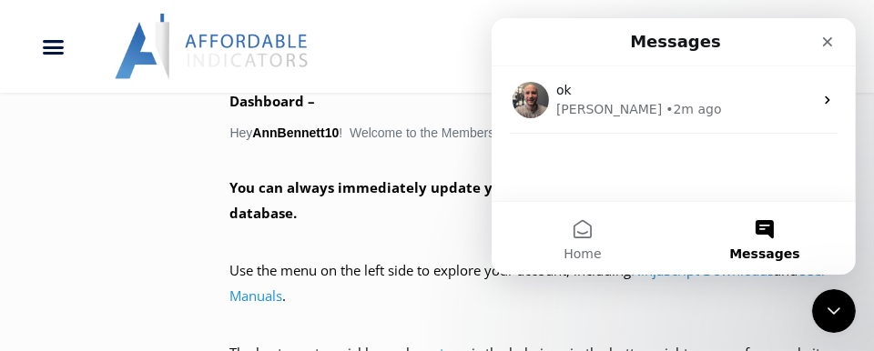
click at [626, 168] on div "ok [PERSON_NAME] • 2m ago" at bounding box center [673, 133] width 364 height 135
click at [762, 230] on button "Messages" at bounding box center [764, 238] width 182 height 73
click at [760, 220] on button "Messages" at bounding box center [764, 238] width 182 height 73
click at [573, 170] on div "ok [PERSON_NAME] • 2m ago" at bounding box center [673, 133] width 364 height 135
click at [545, 229] on button "Home" at bounding box center [582, 238] width 182 height 73
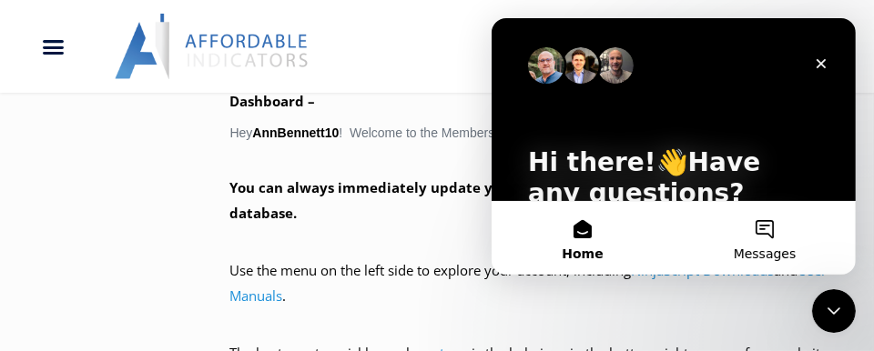
click at [761, 228] on button "Messages" at bounding box center [764, 238] width 182 height 73
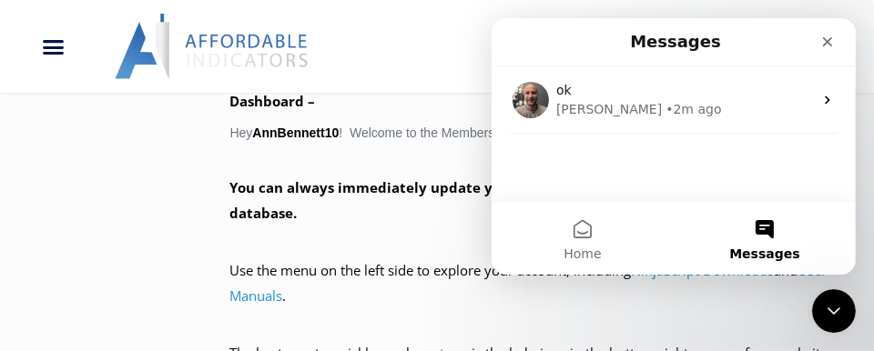
click at [602, 148] on div "ok [PERSON_NAME] • 2m ago" at bounding box center [673, 133] width 364 height 135
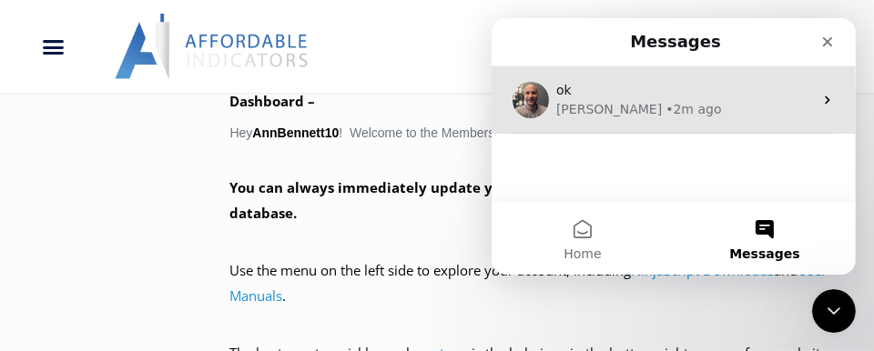
click at [662, 107] on div "[PERSON_NAME] • 2m ago" at bounding box center [683, 109] width 257 height 19
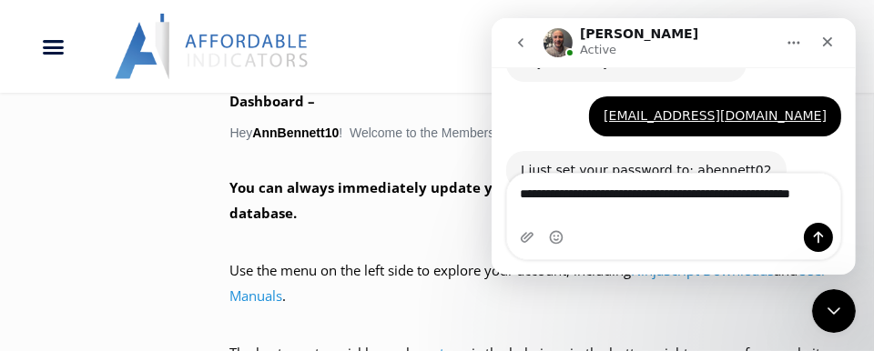
scroll to position [1534, 0]
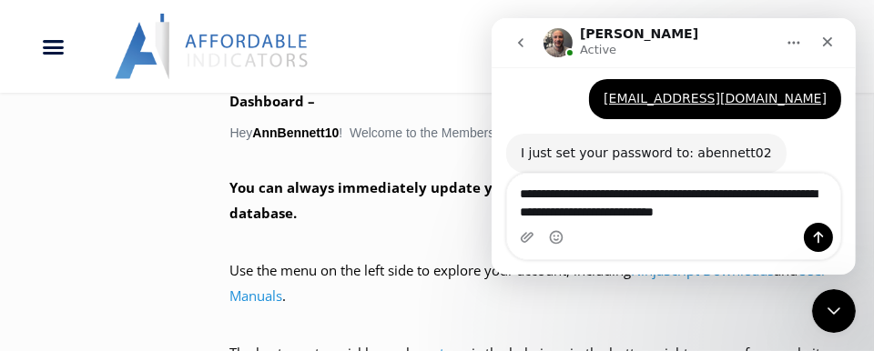
click at [744, 218] on textarea "**********" at bounding box center [673, 198] width 334 height 49
type textarea "**********"
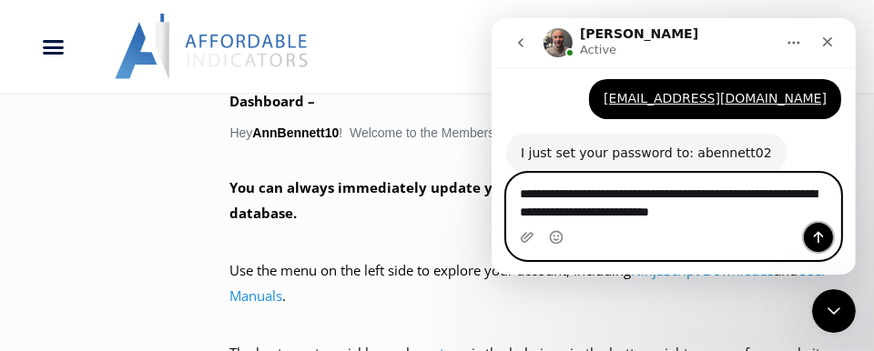
click at [820, 230] on icon "Send a message…" at bounding box center [817, 237] width 15 height 15
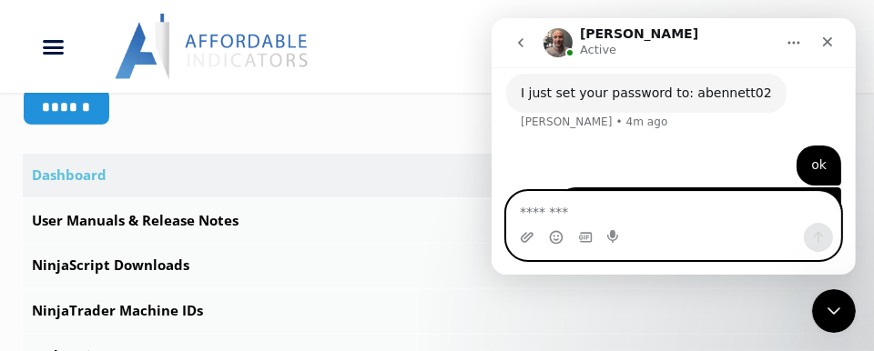
scroll to position [546, 0]
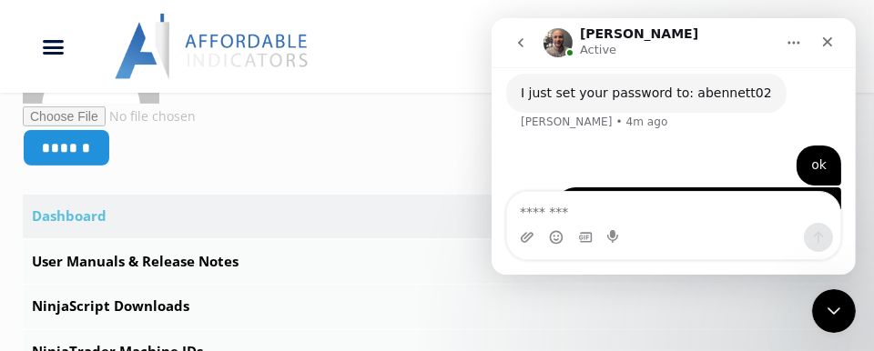
click at [79, 203] on link "Dashboard" at bounding box center [437, 217] width 829 height 44
click at [87, 207] on link "Dashboard" at bounding box center [437, 217] width 829 height 44
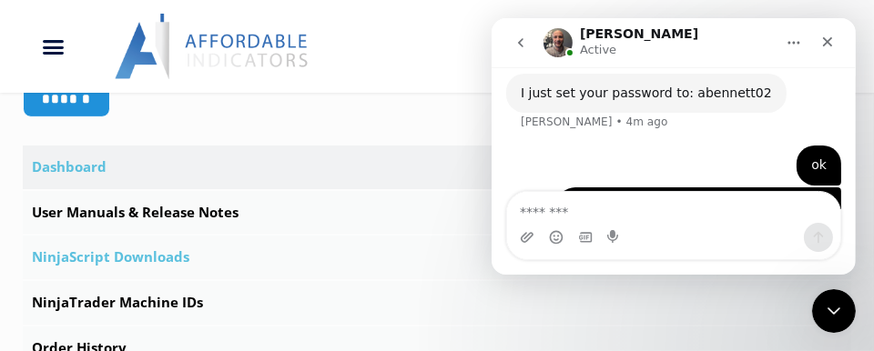
scroll to position [637, 0]
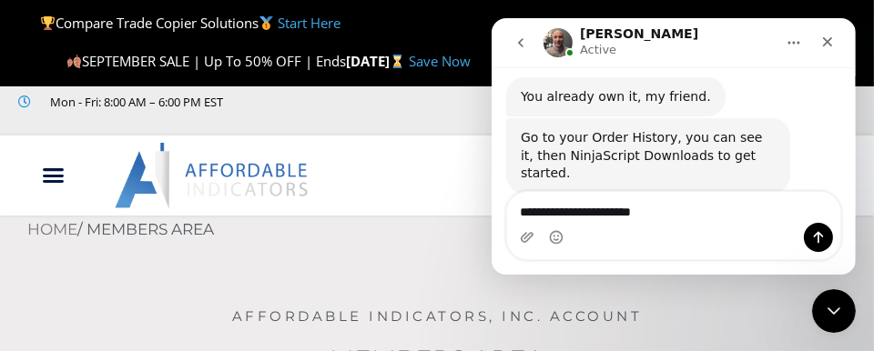
scroll to position [1777, 0]
type textarea "**********"
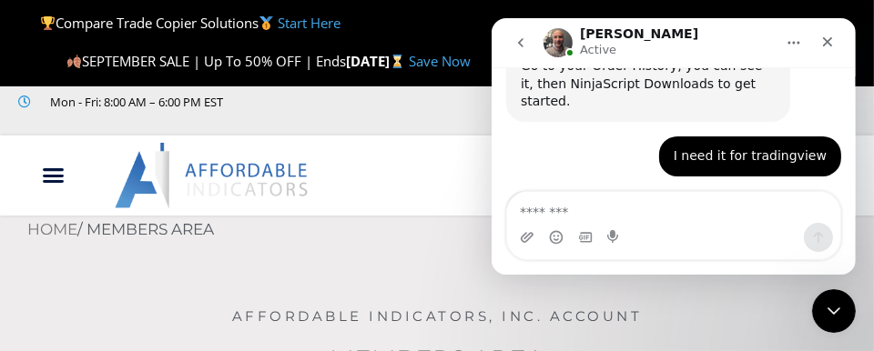
scroll to position [1870, 0]
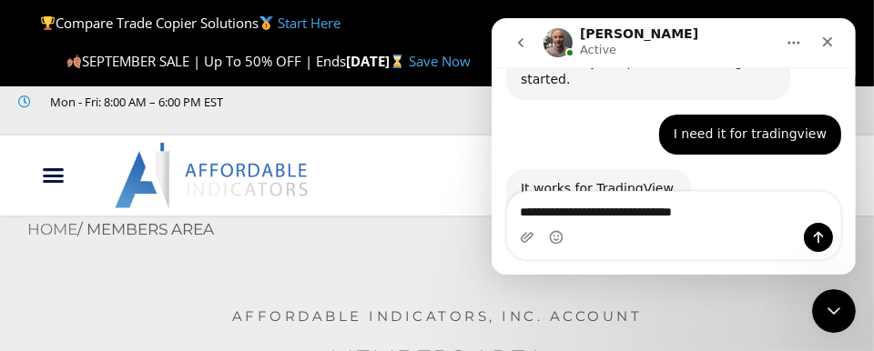
type textarea "**********"
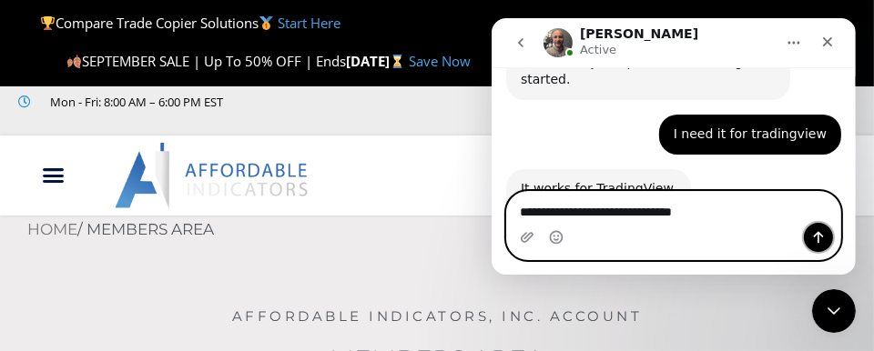
click at [823, 237] on icon "Send a message…" at bounding box center [817, 237] width 15 height 15
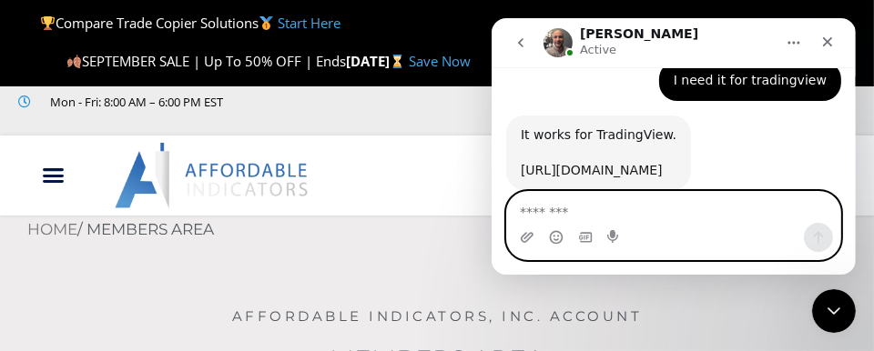
scroll to position [1833, 0]
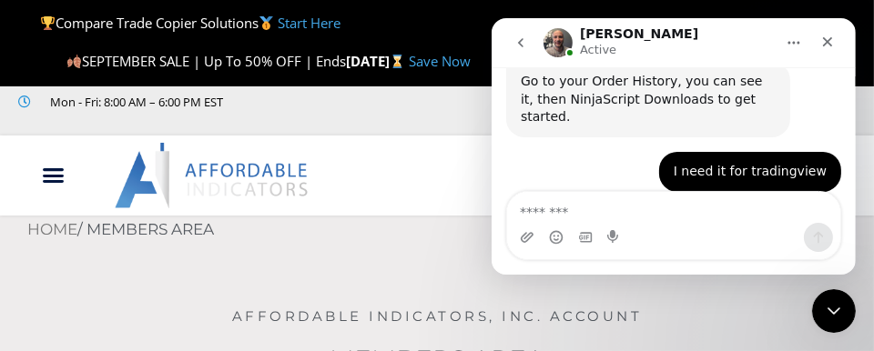
click at [596, 254] on link "[URL][DOMAIN_NAME]" at bounding box center [591, 261] width 142 height 15
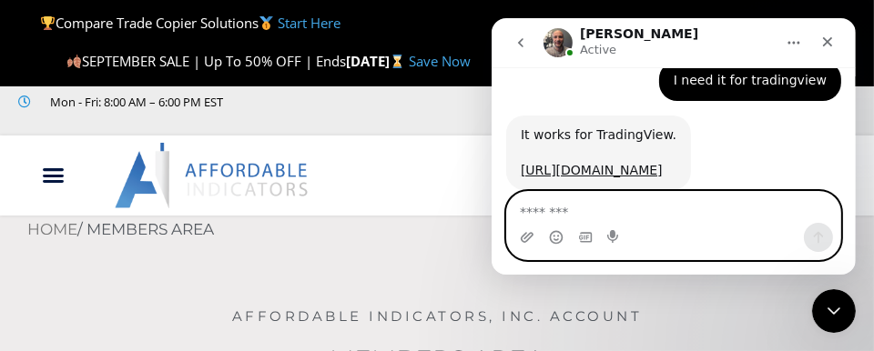
click at [567, 210] on textarea "Message…" at bounding box center [673, 207] width 334 height 31
type textarea "******"
click at [822, 235] on icon "Send a message…" at bounding box center [817, 237] width 15 height 15
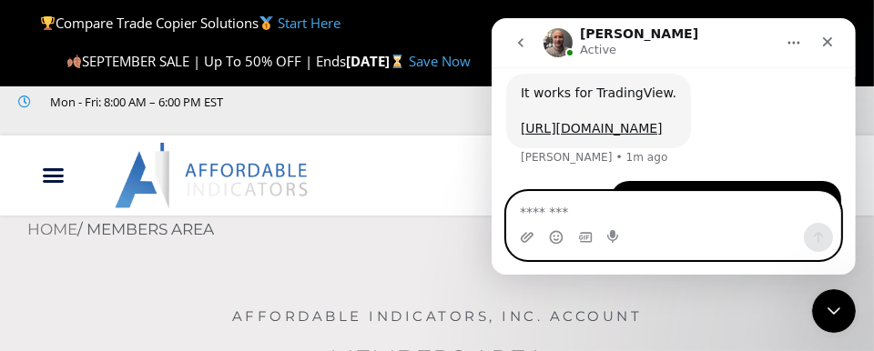
scroll to position [1965, 0]
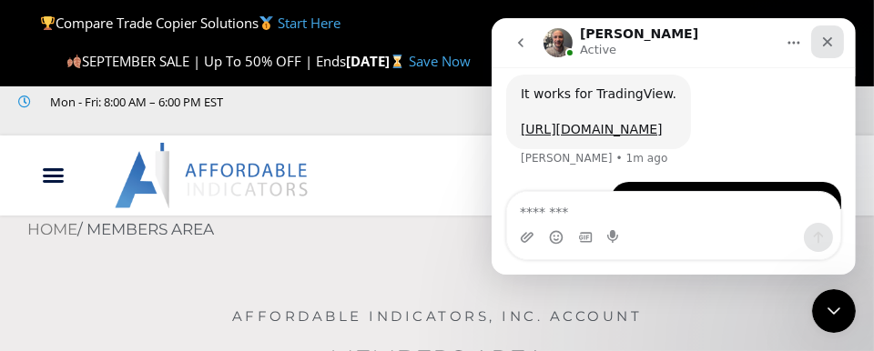
click at [825, 46] on icon "Close" at bounding box center [827, 42] width 15 height 15
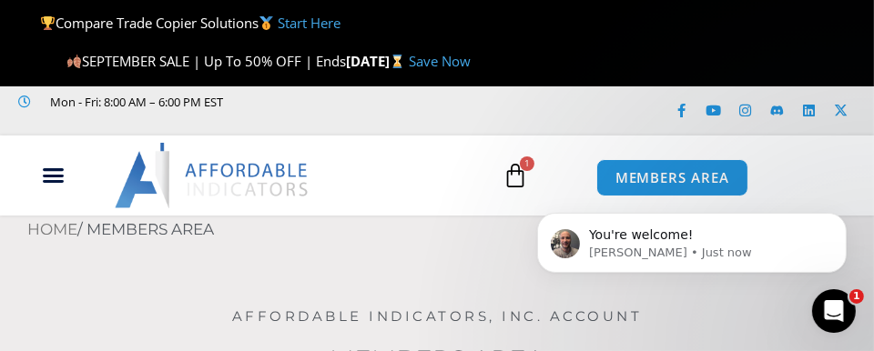
scroll to position [2020, 0]
